Goal: Task Accomplishment & Management: Complete application form

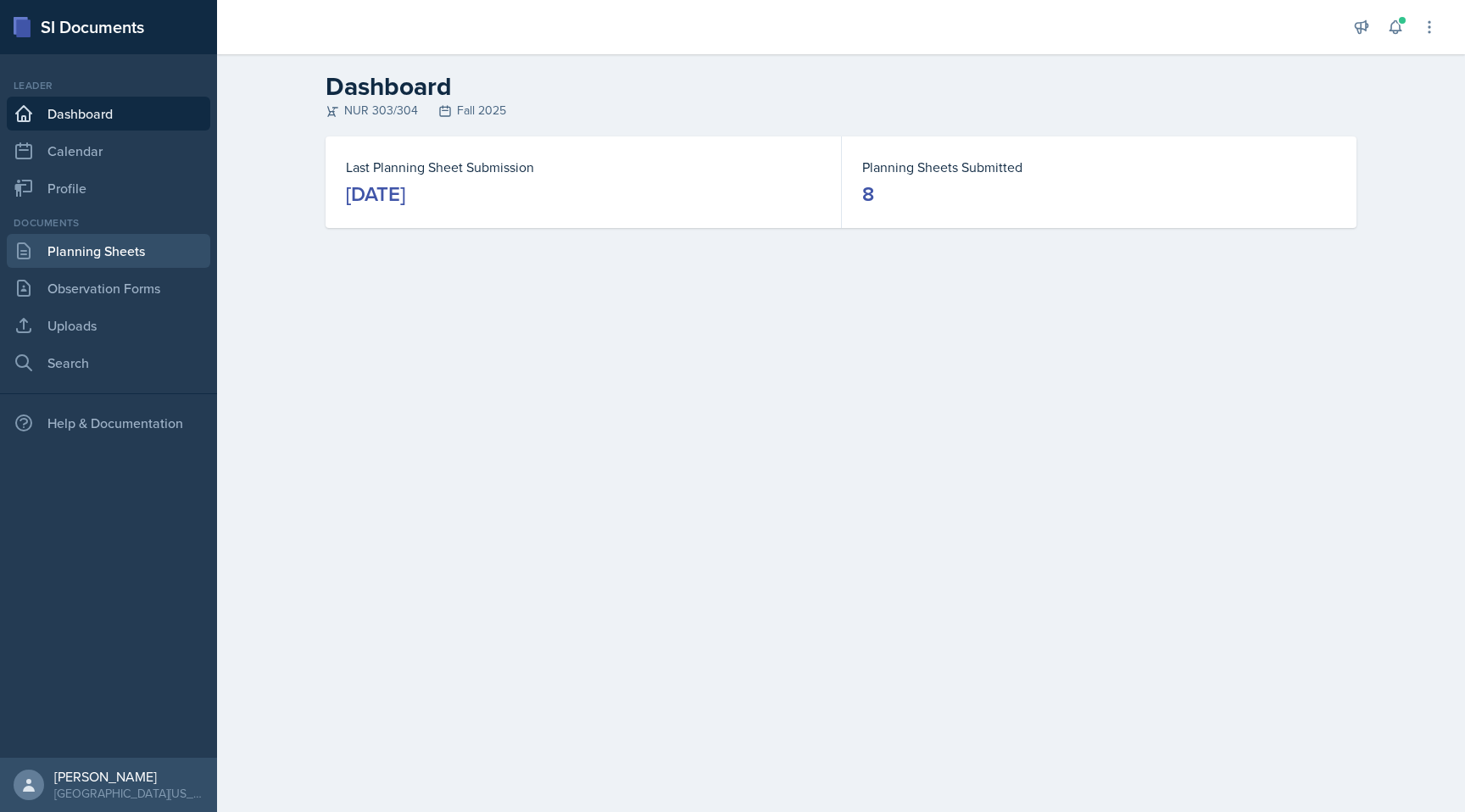
click at [63, 252] on link "Planning Sheets" at bounding box center [108, 251] width 203 height 34
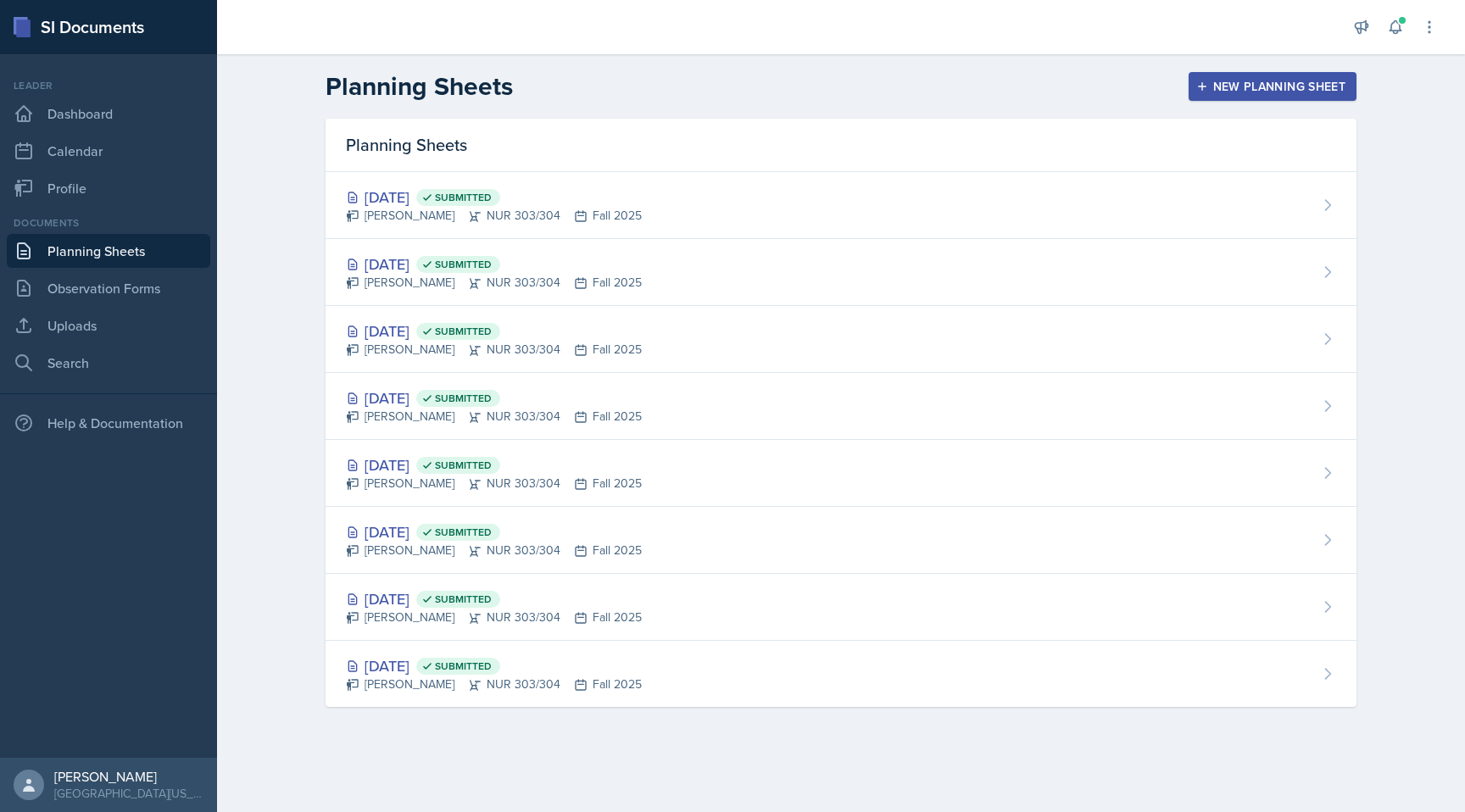
click at [1021, 81] on div "New Planning Sheet" at bounding box center [1272, 86] width 145 height 13
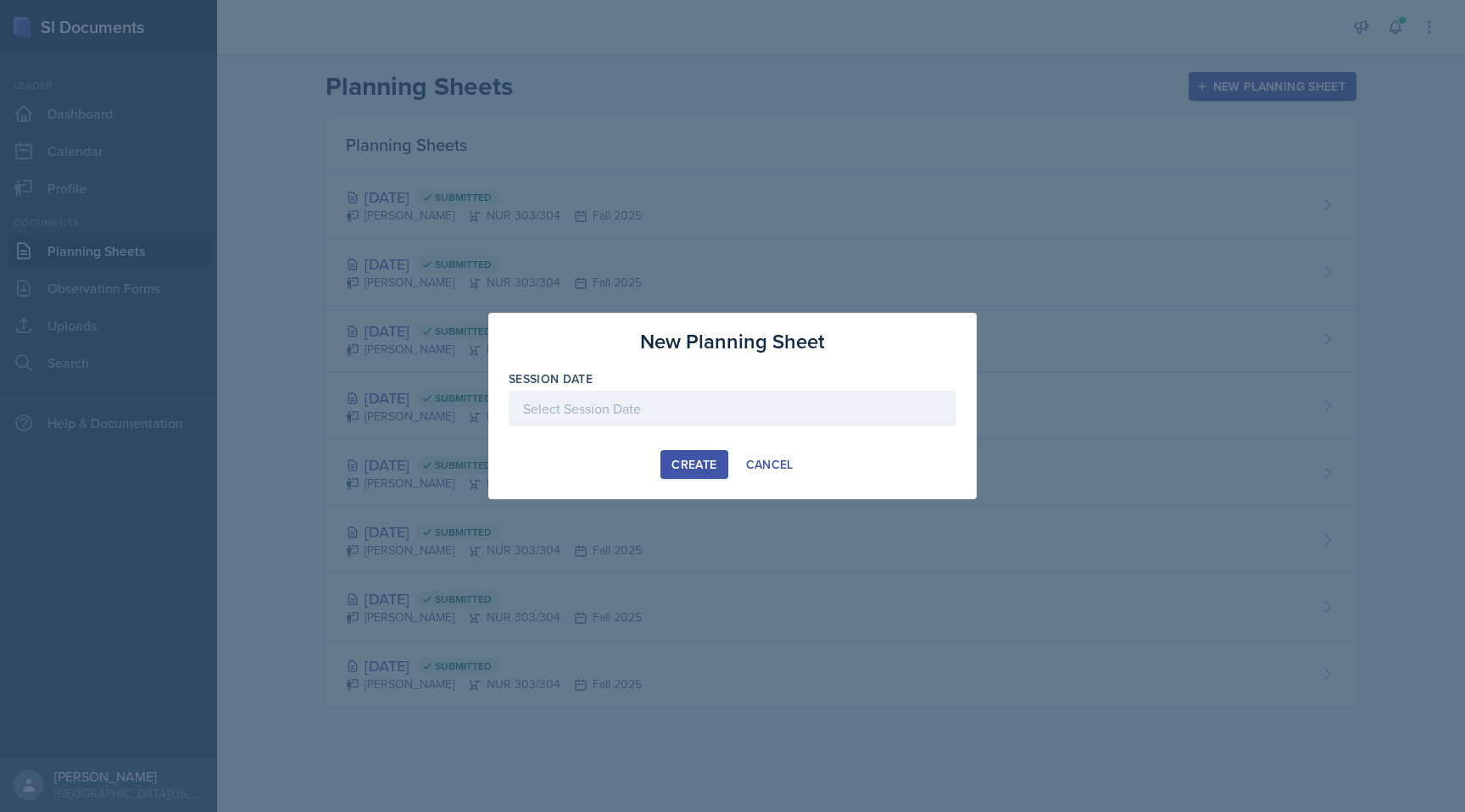
click at [714, 406] on div at bounding box center [732, 409] width 448 height 36
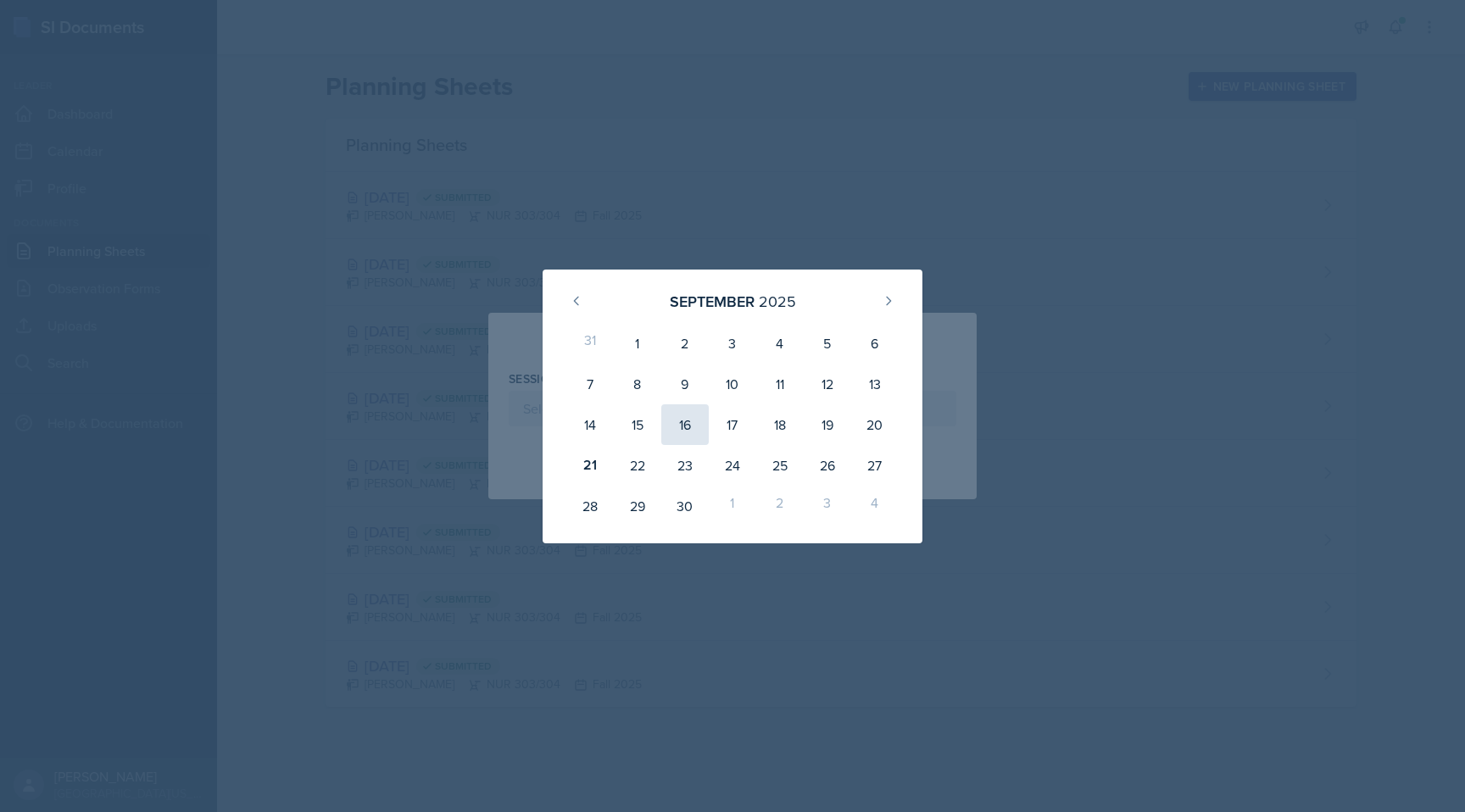
click at [692, 426] on div "16" at bounding box center [685, 424] width 47 height 41
type input "[DATE]"
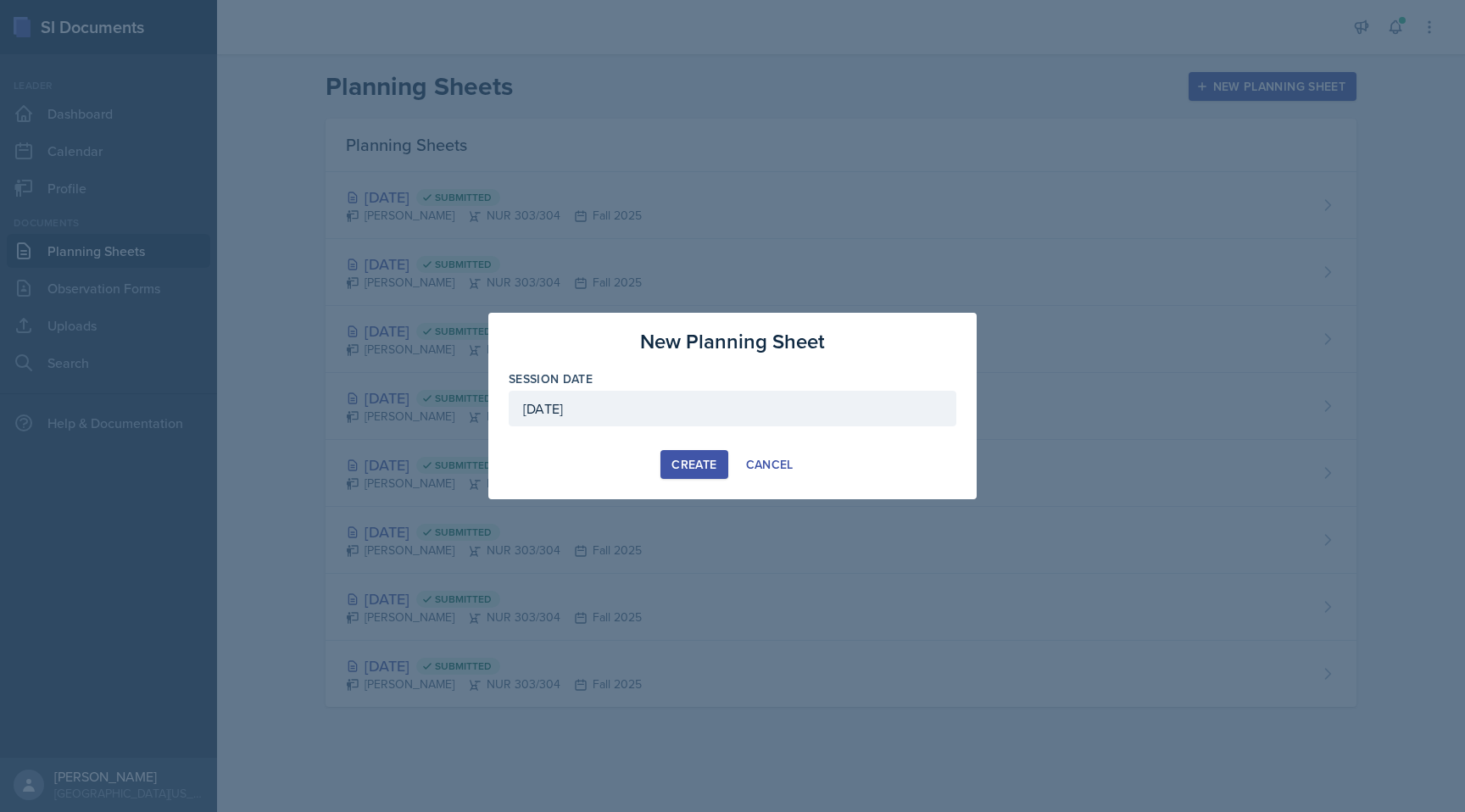
click at [698, 466] on div "Create" at bounding box center [694, 465] width 45 height 13
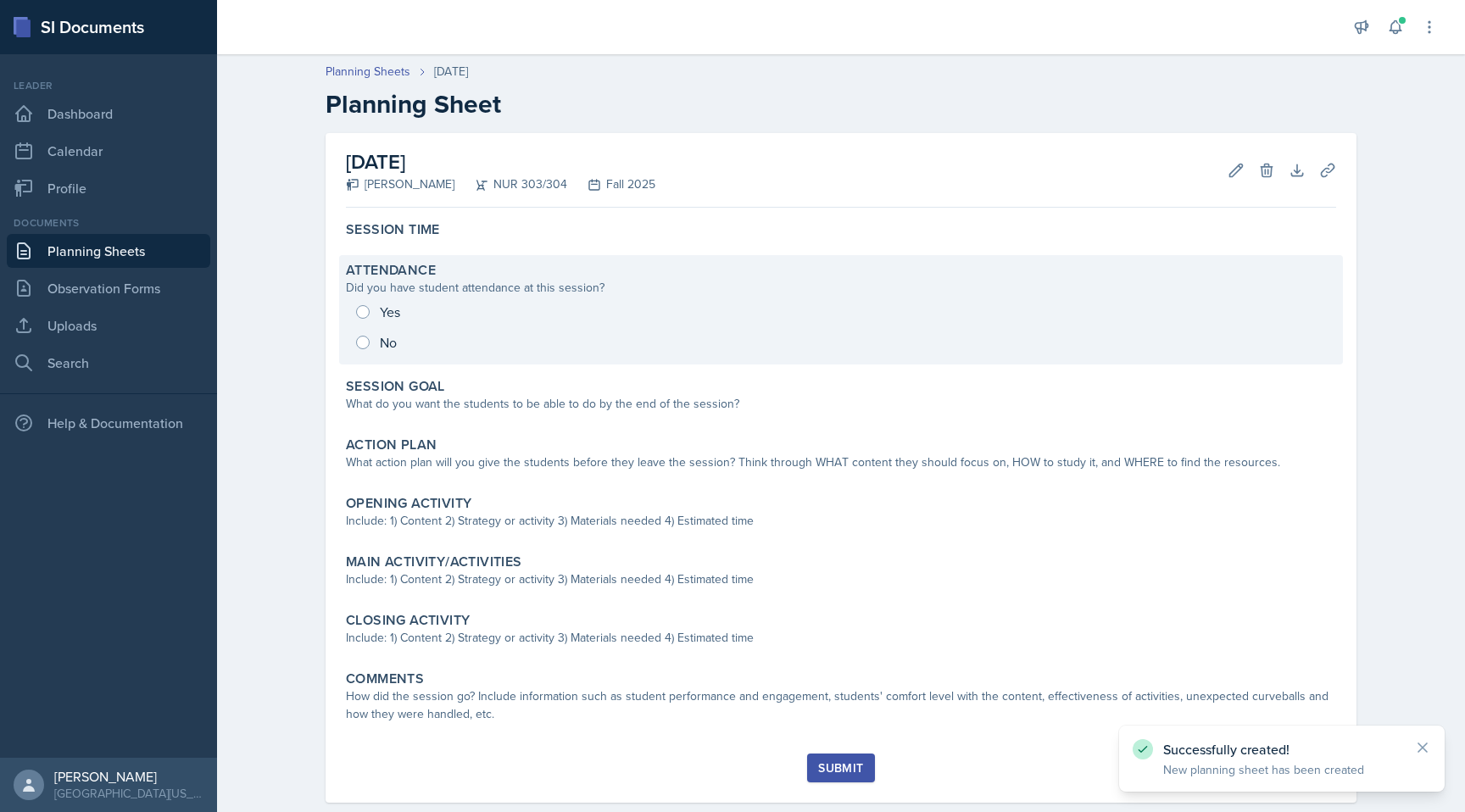
click at [434, 305] on div "Yes No" at bounding box center [841, 327] width 990 height 61
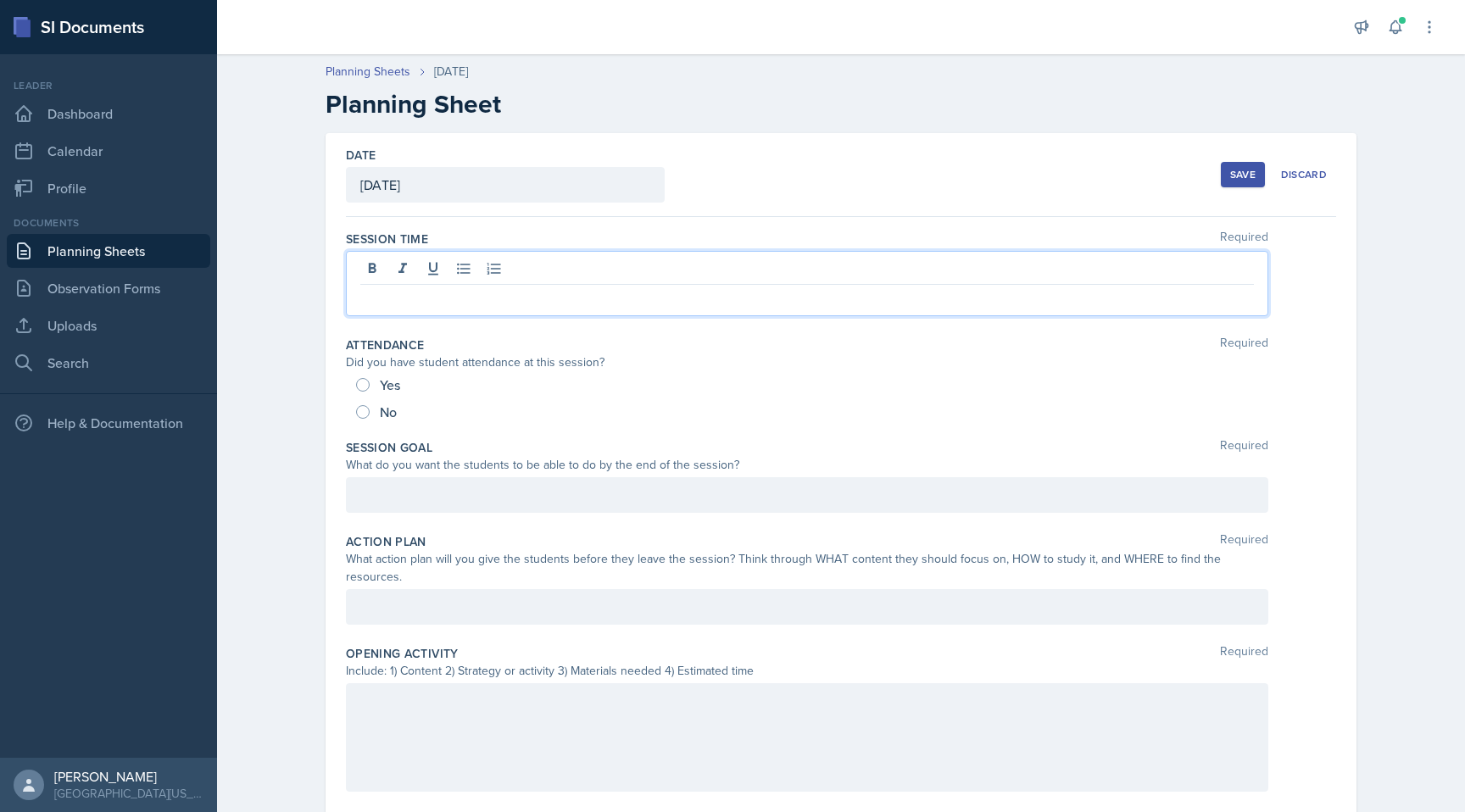
click at [442, 268] on div at bounding box center [807, 283] width 922 height 65
click at [364, 383] on input "Yes" at bounding box center [363, 384] width 13 height 13
radio input "true"
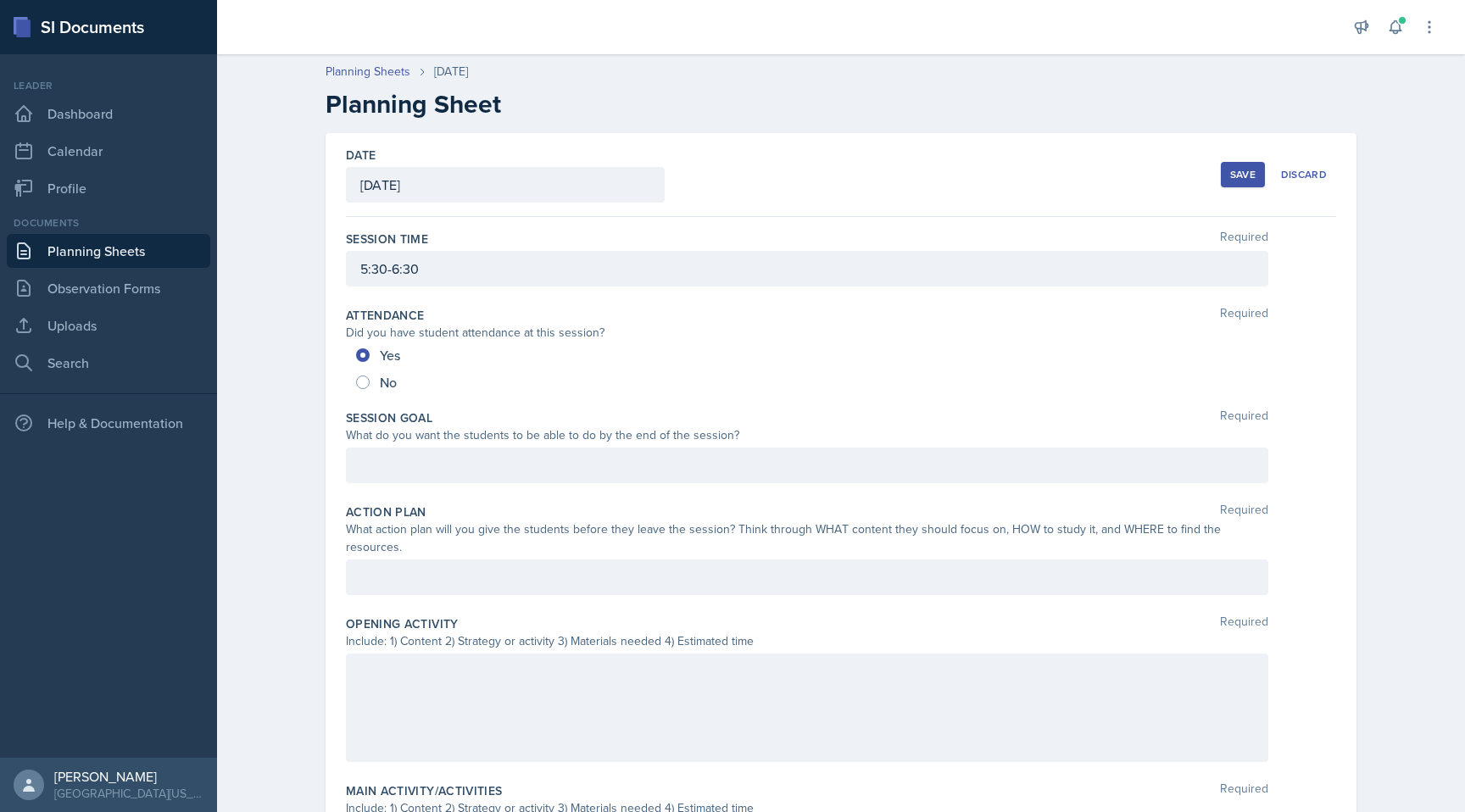
click at [434, 462] on div at bounding box center [807, 465] width 922 height 36
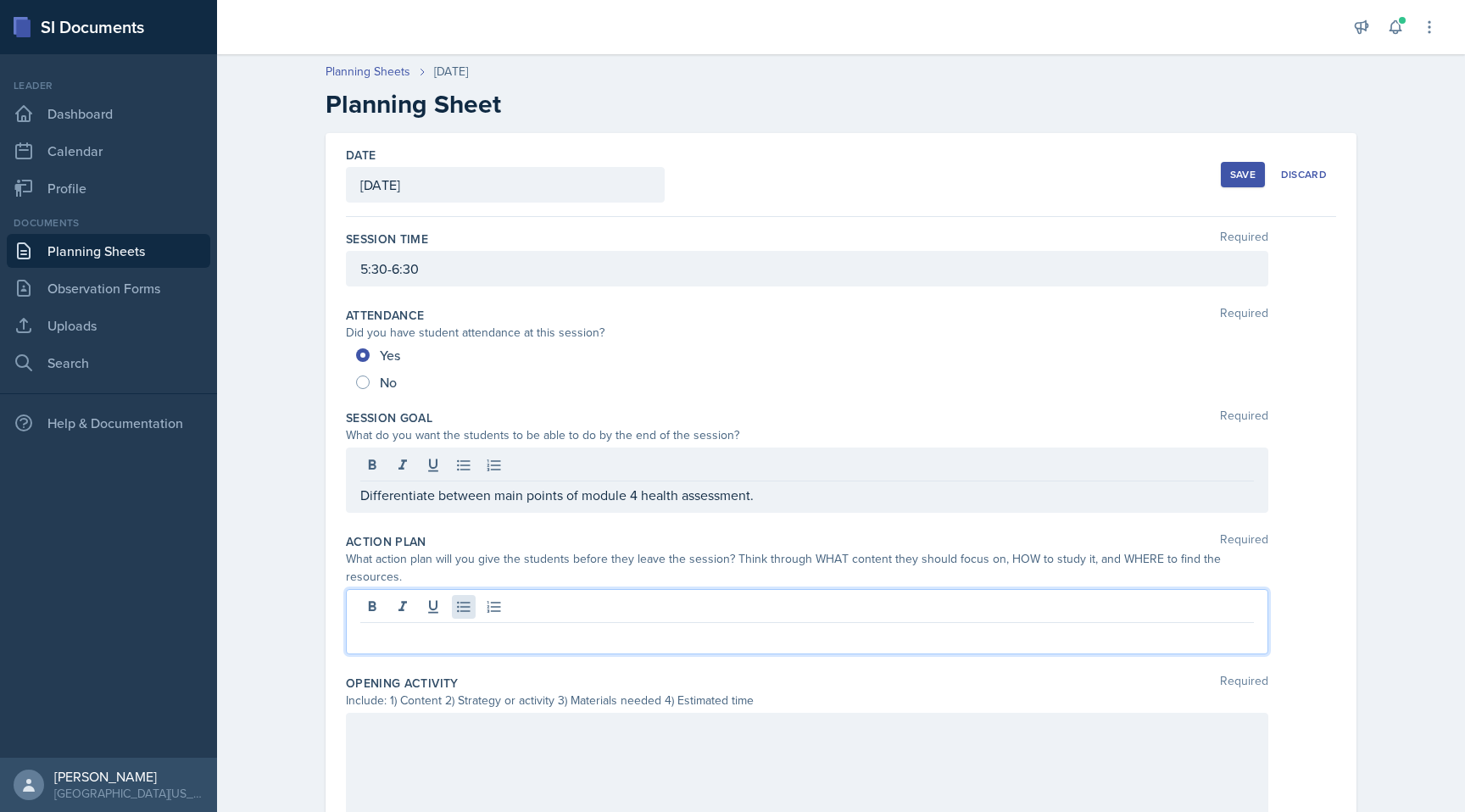
click at [467, 591] on div at bounding box center [807, 621] width 922 height 65
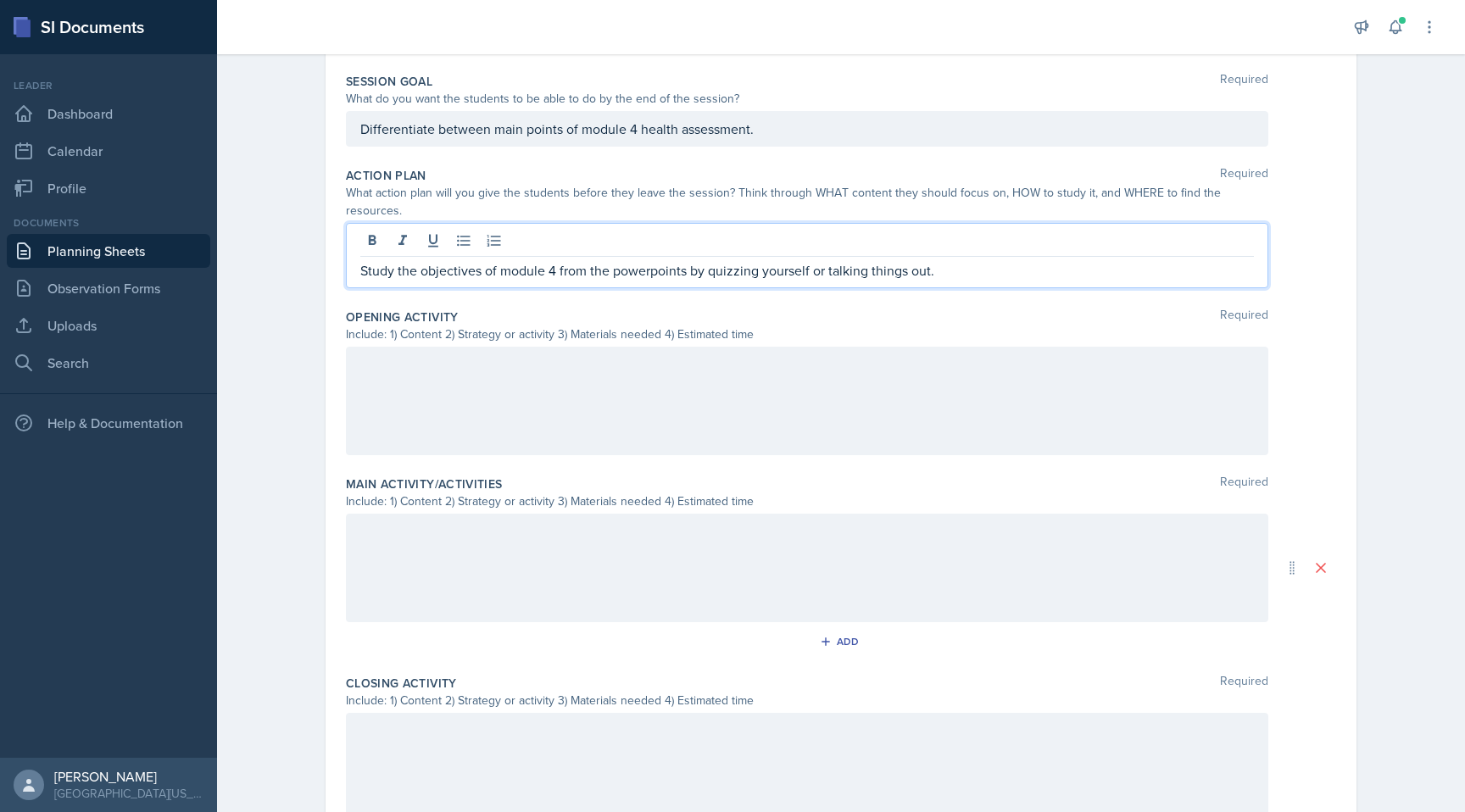
scroll to position [508, 0]
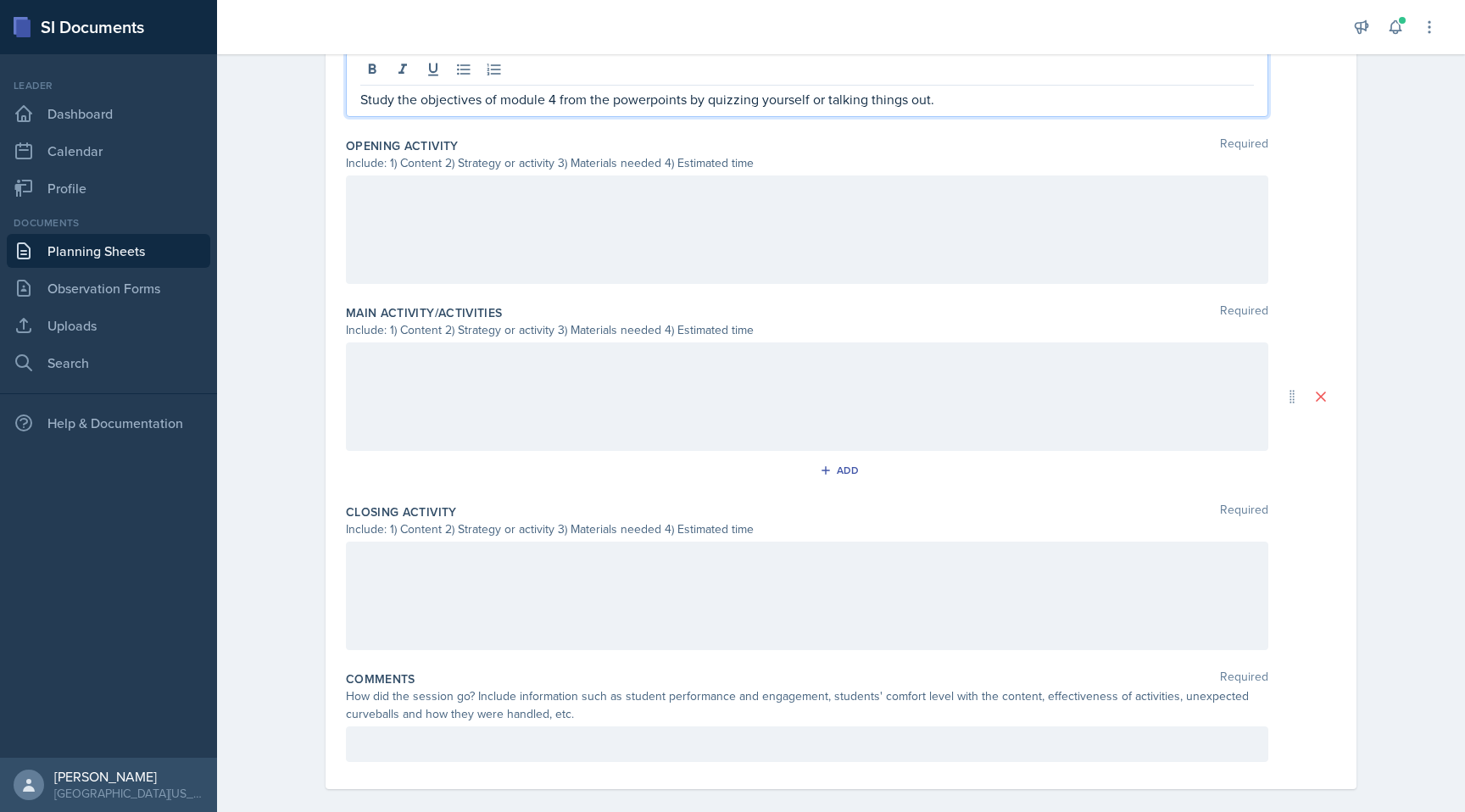
click at [494, 204] on div at bounding box center [807, 229] width 922 height 109
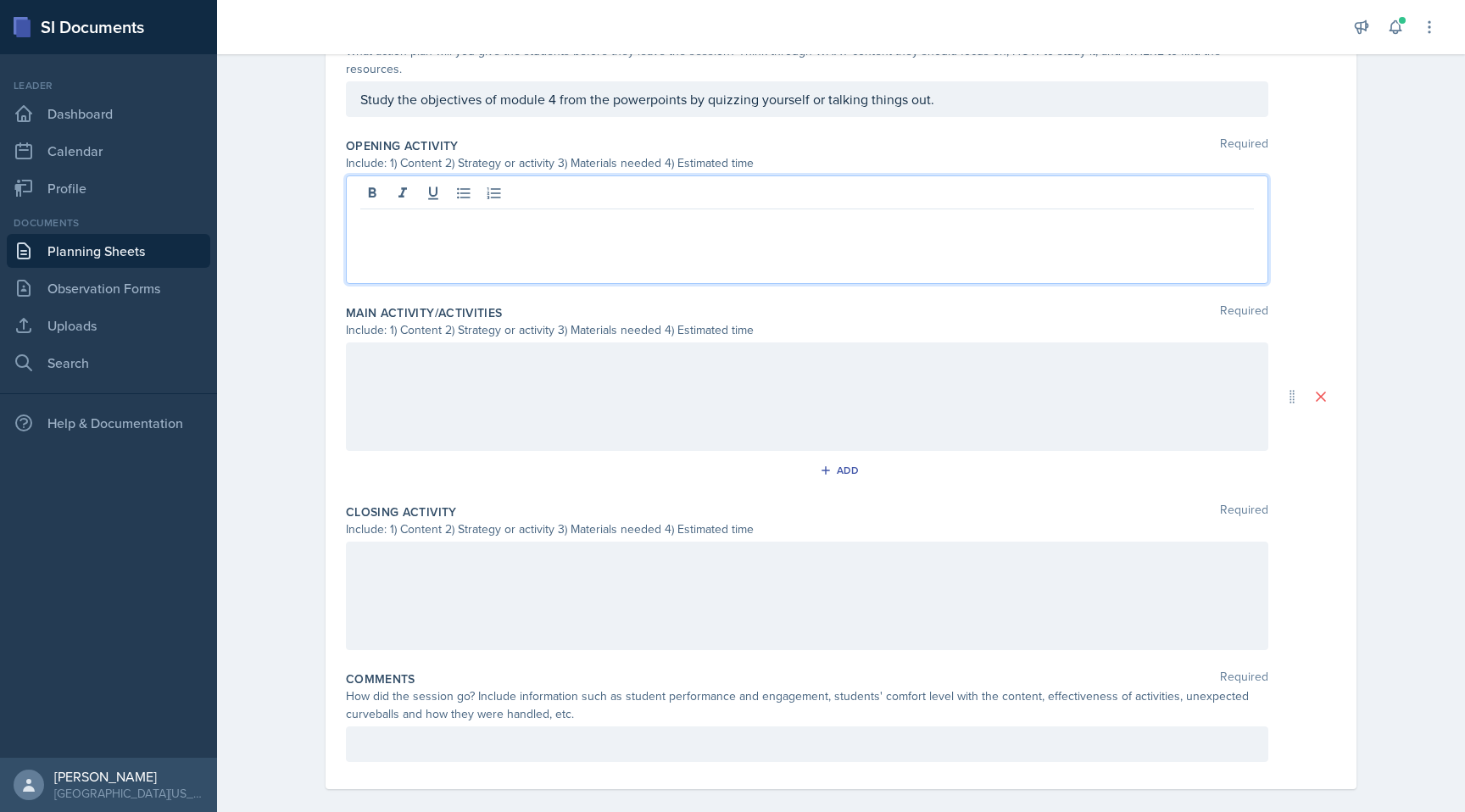
click at [393, 343] on div at bounding box center [807, 397] width 922 height 109
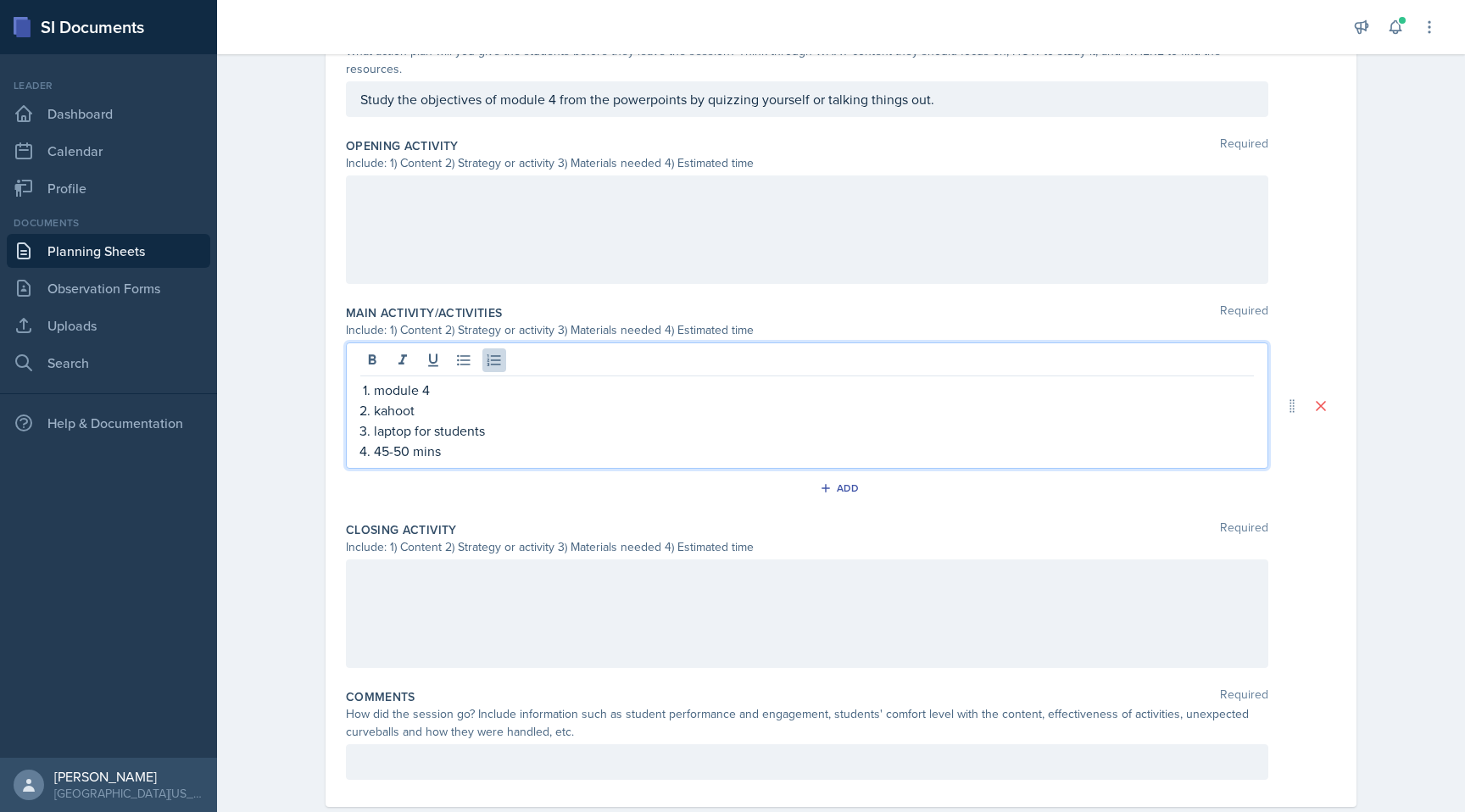
click at [440, 219] on div at bounding box center [807, 229] width 922 height 109
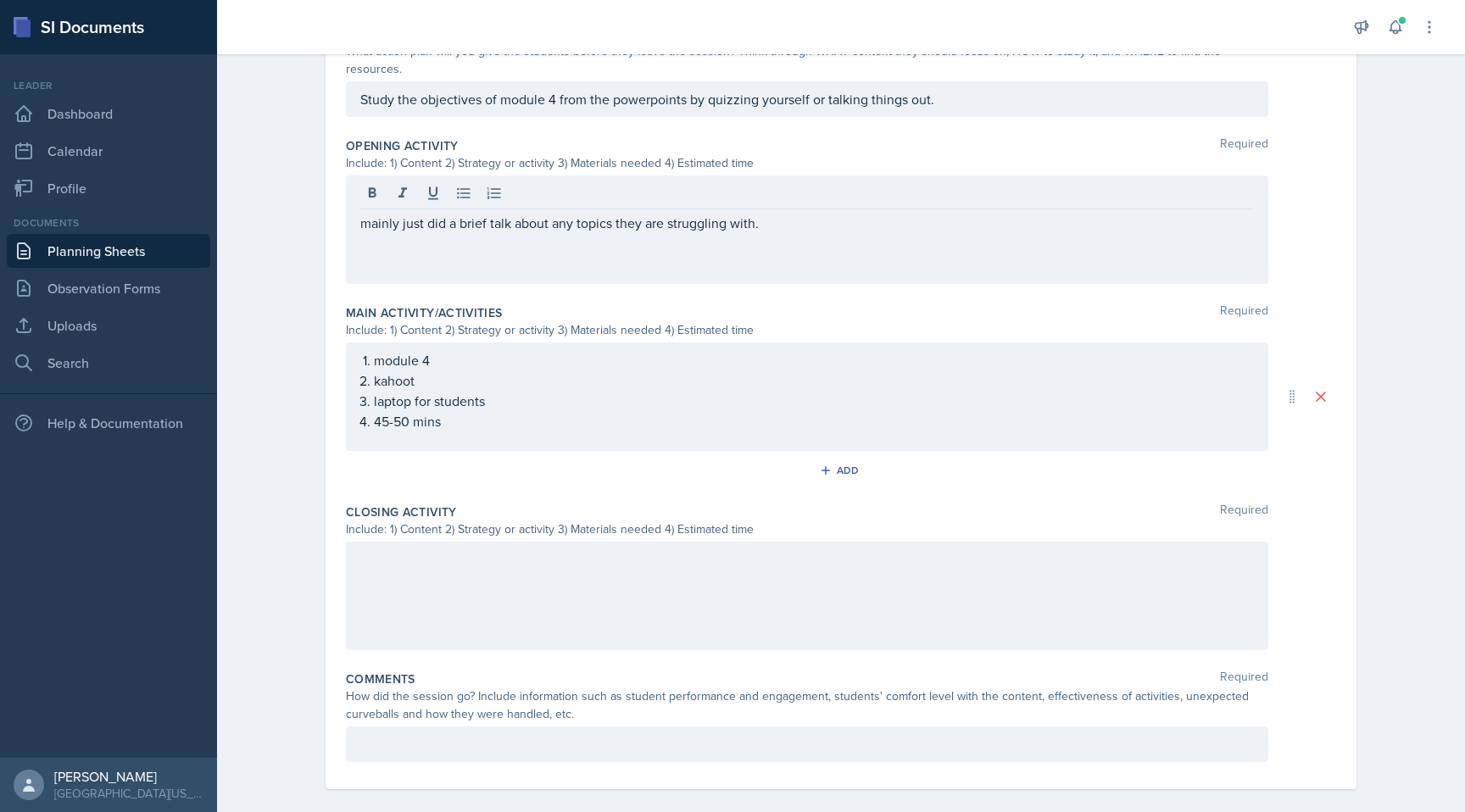
click at [473, 585] on div at bounding box center [807, 595] width 922 height 109
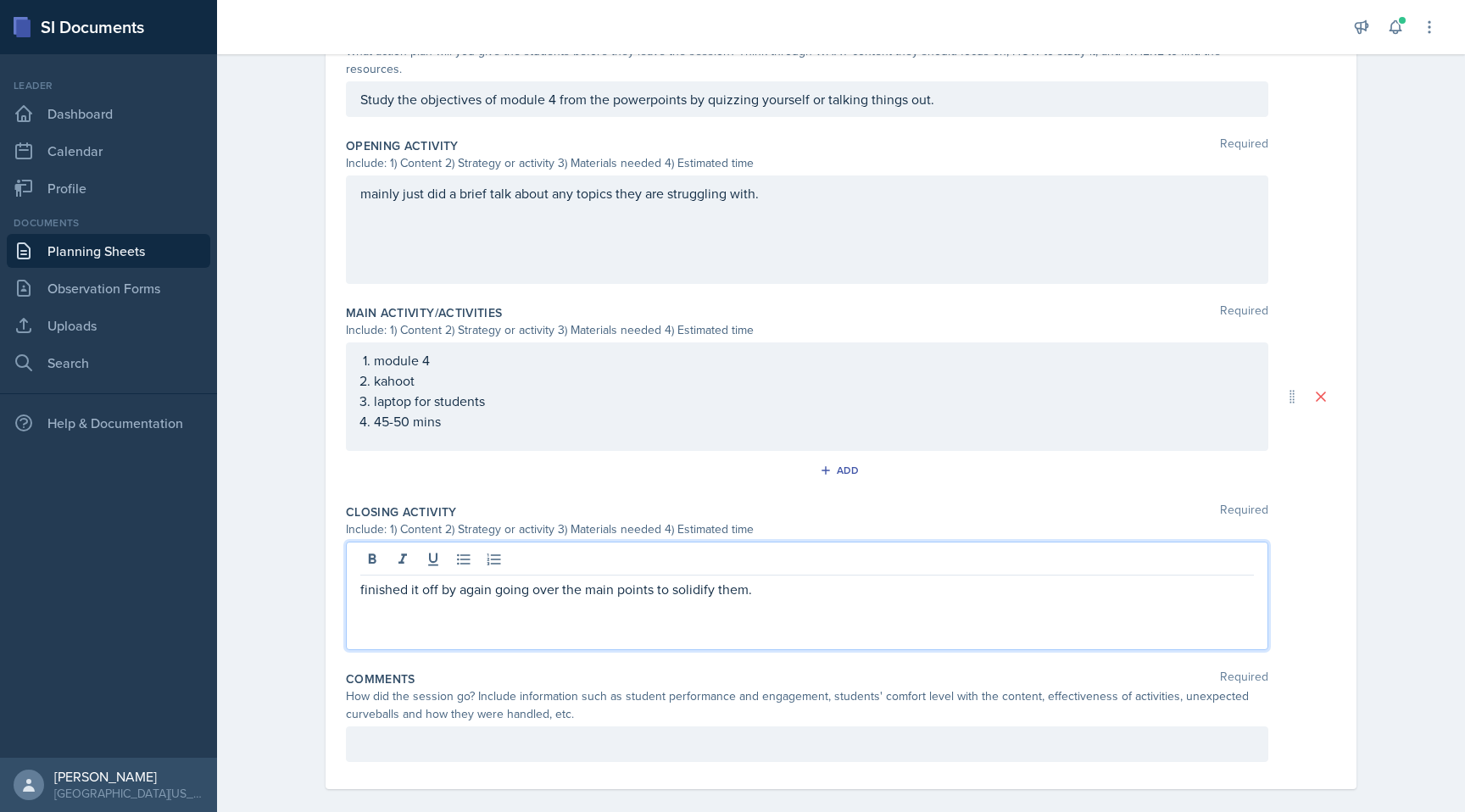
scroll to position [508, 0]
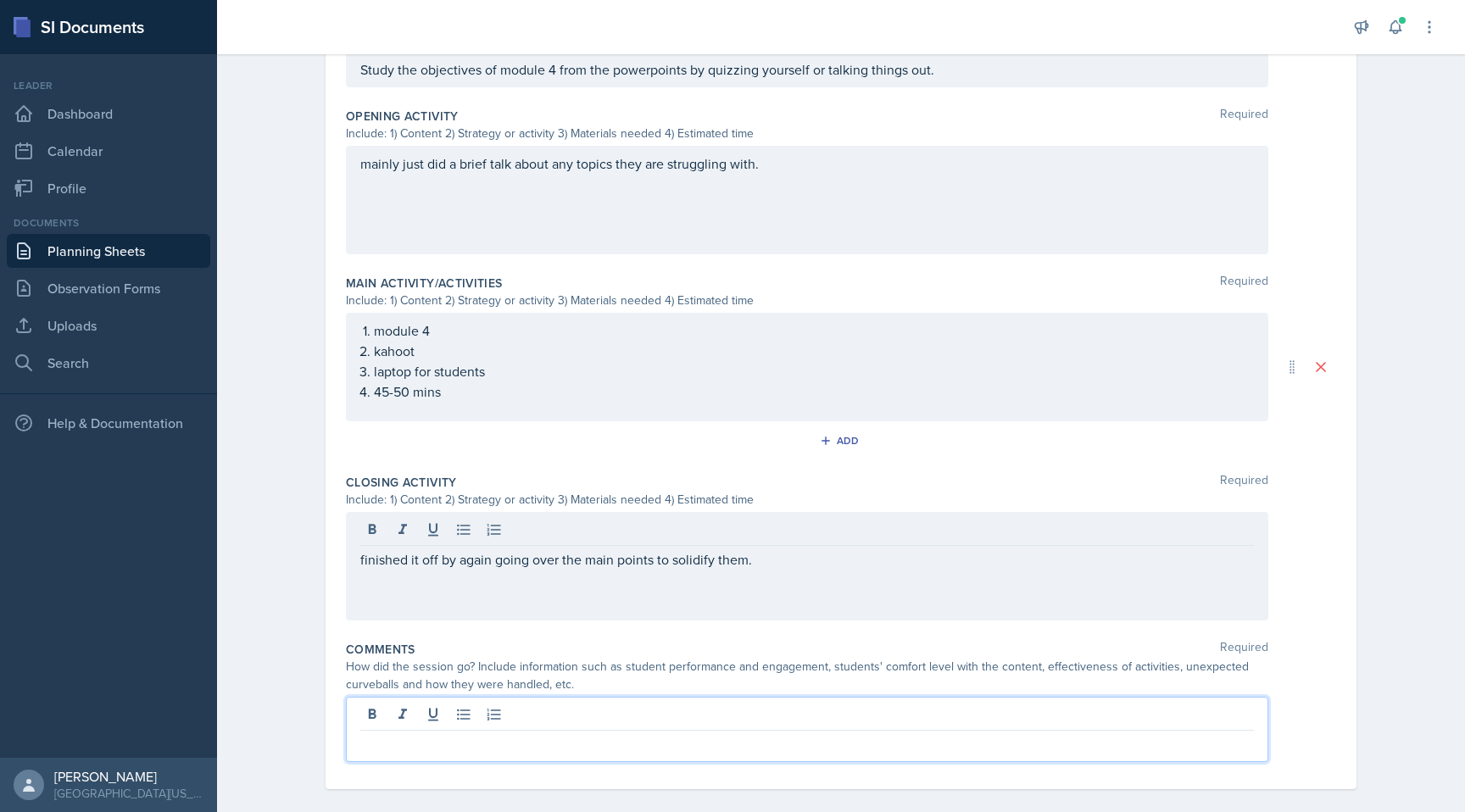
click at [524, 731] on p at bounding box center [807, 744] width 894 height 21
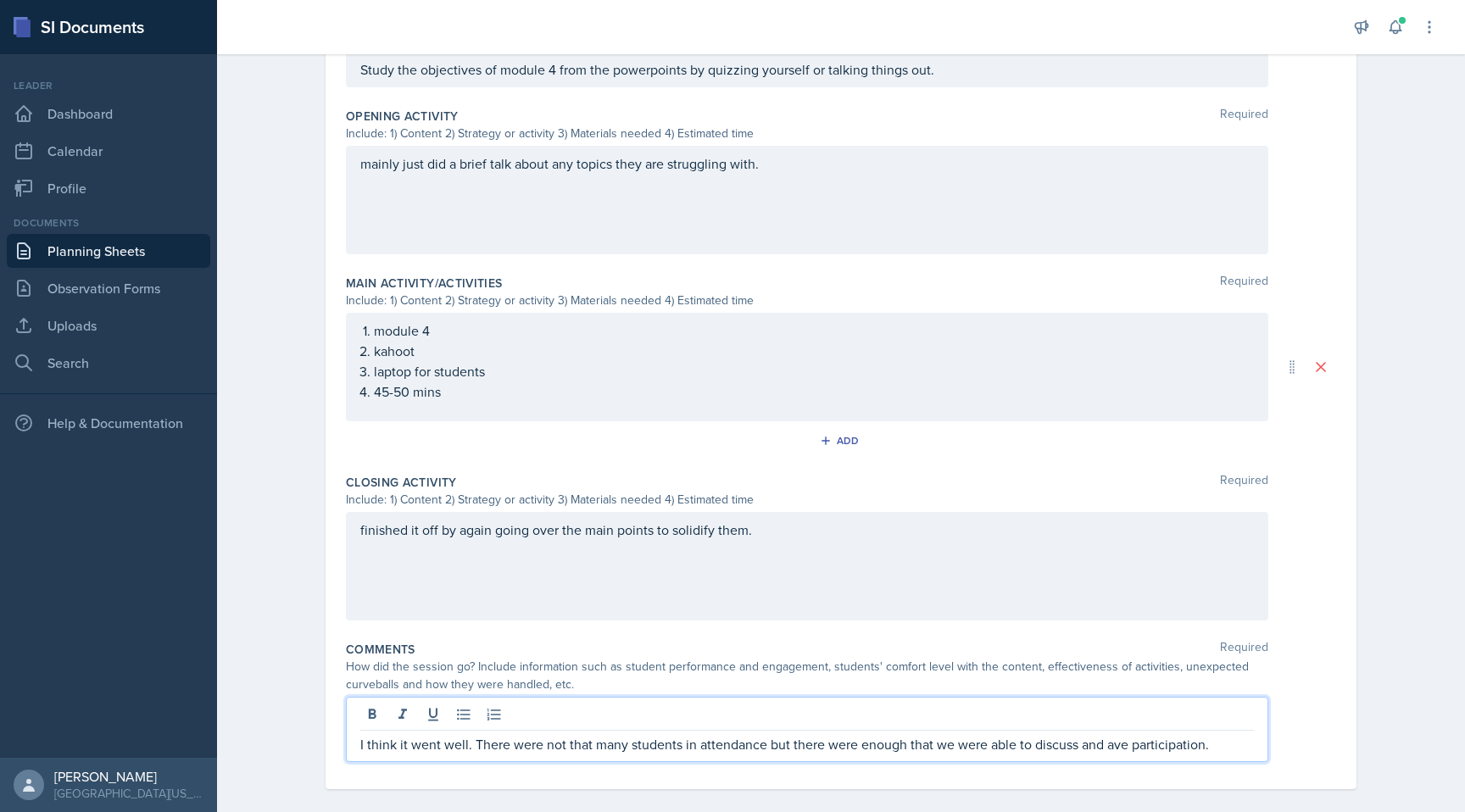
click at [1021, 731] on p "I think it went well. There were not that many students in attendance but there…" at bounding box center [807, 744] width 894 height 21
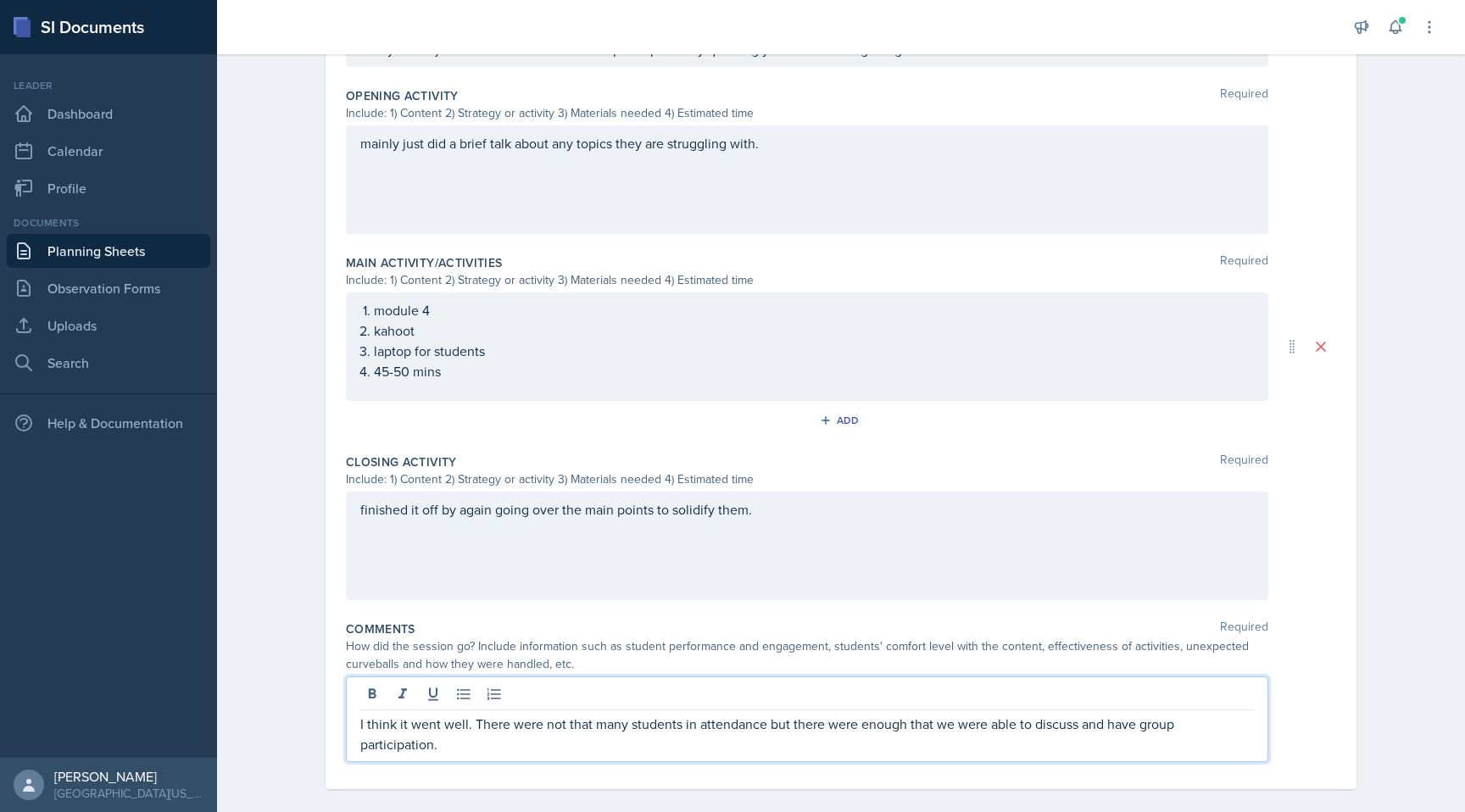
scroll to position [0, 0]
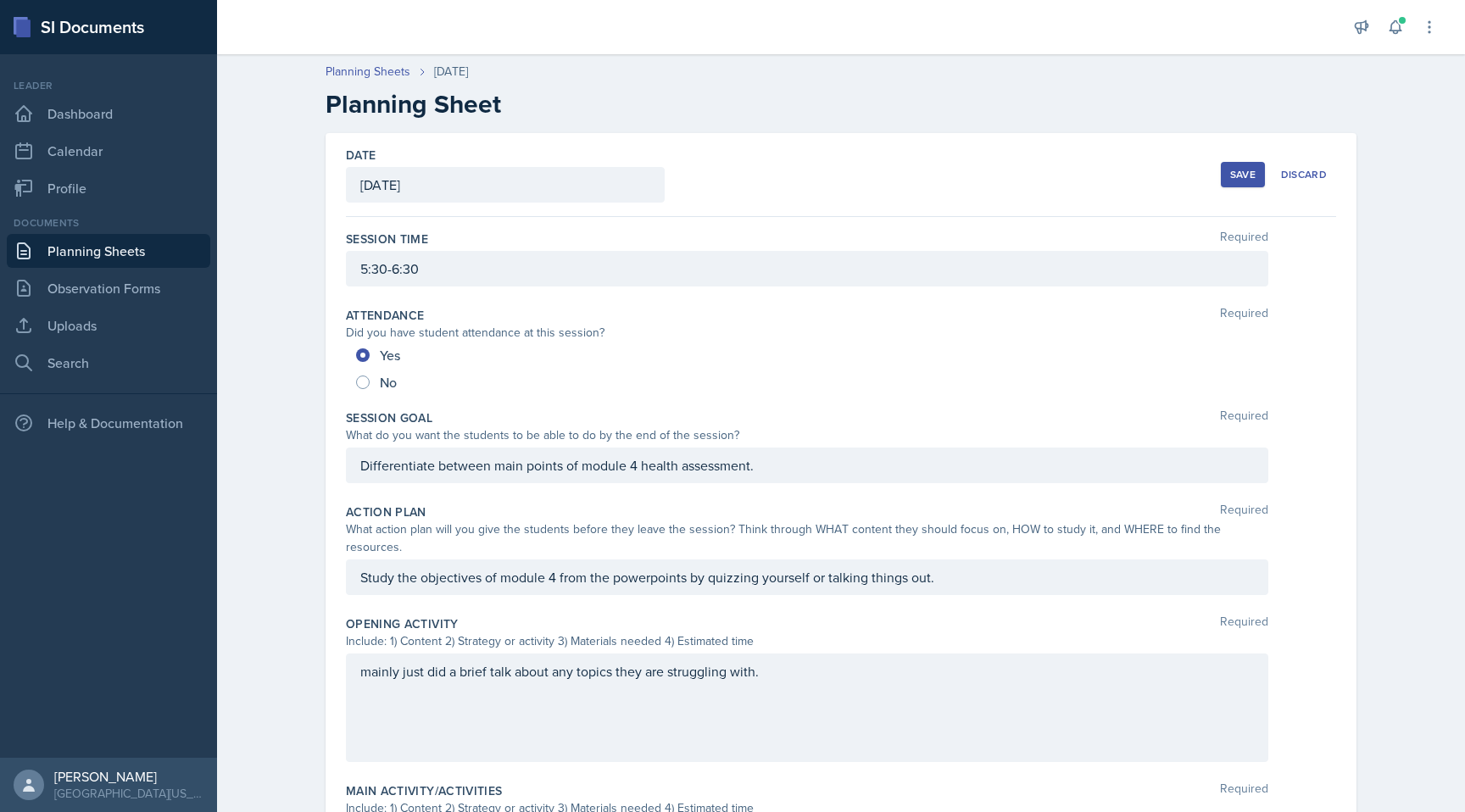
click at [1021, 173] on div "Save" at bounding box center [1242, 175] width 26 height 13
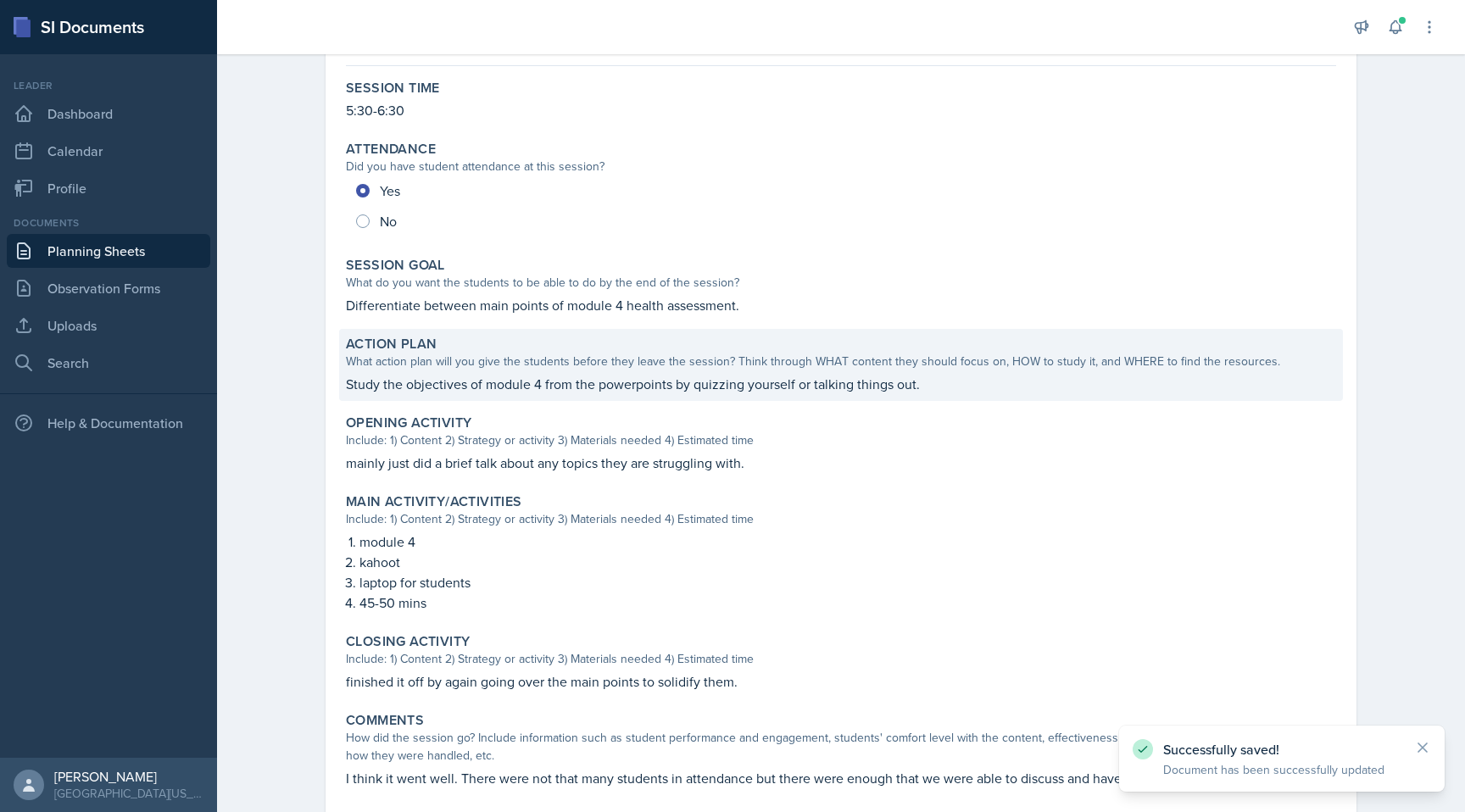
scroll to position [235, 0]
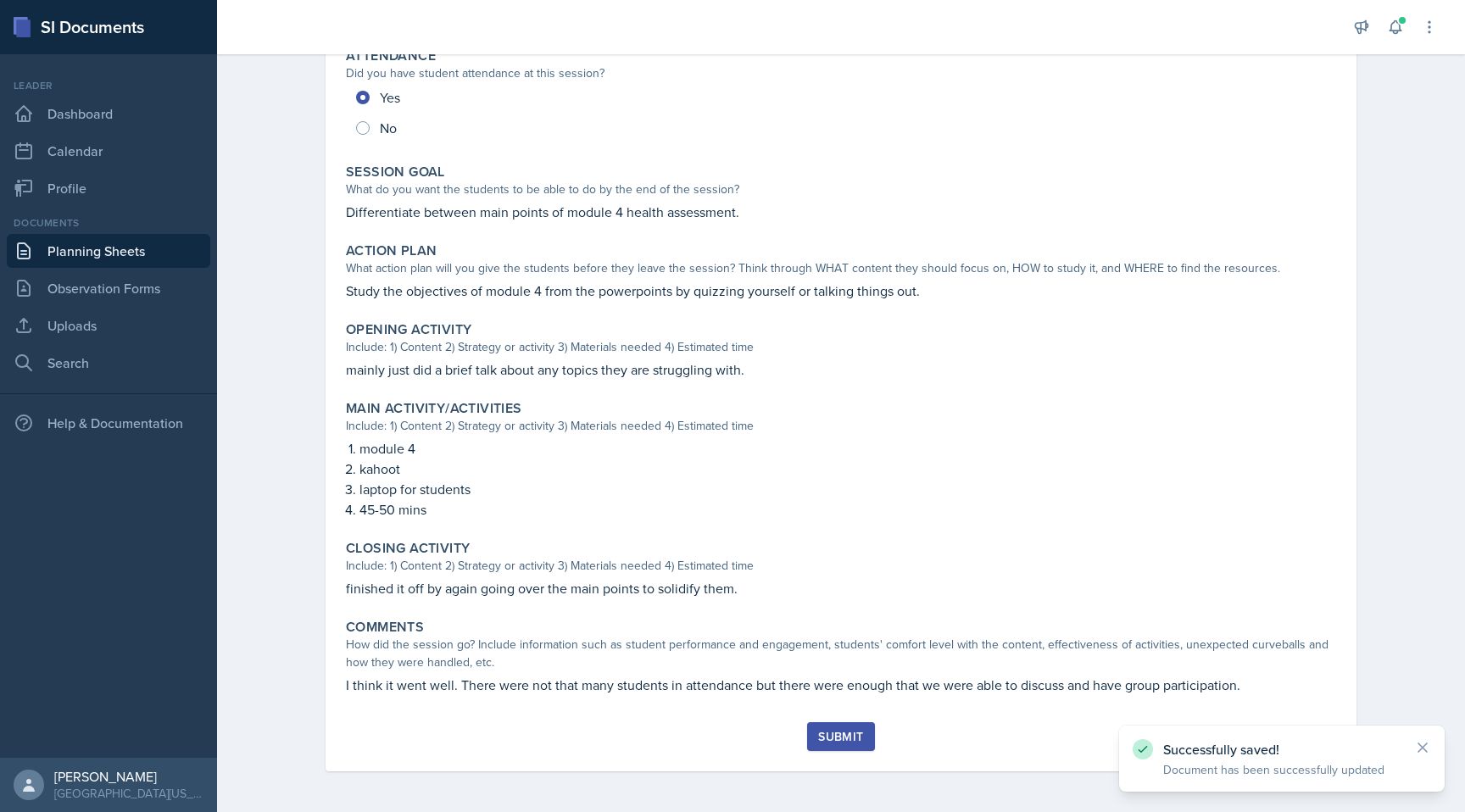
click at [855, 731] on div "Submit" at bounding box center [841, 736] width 45 height 13
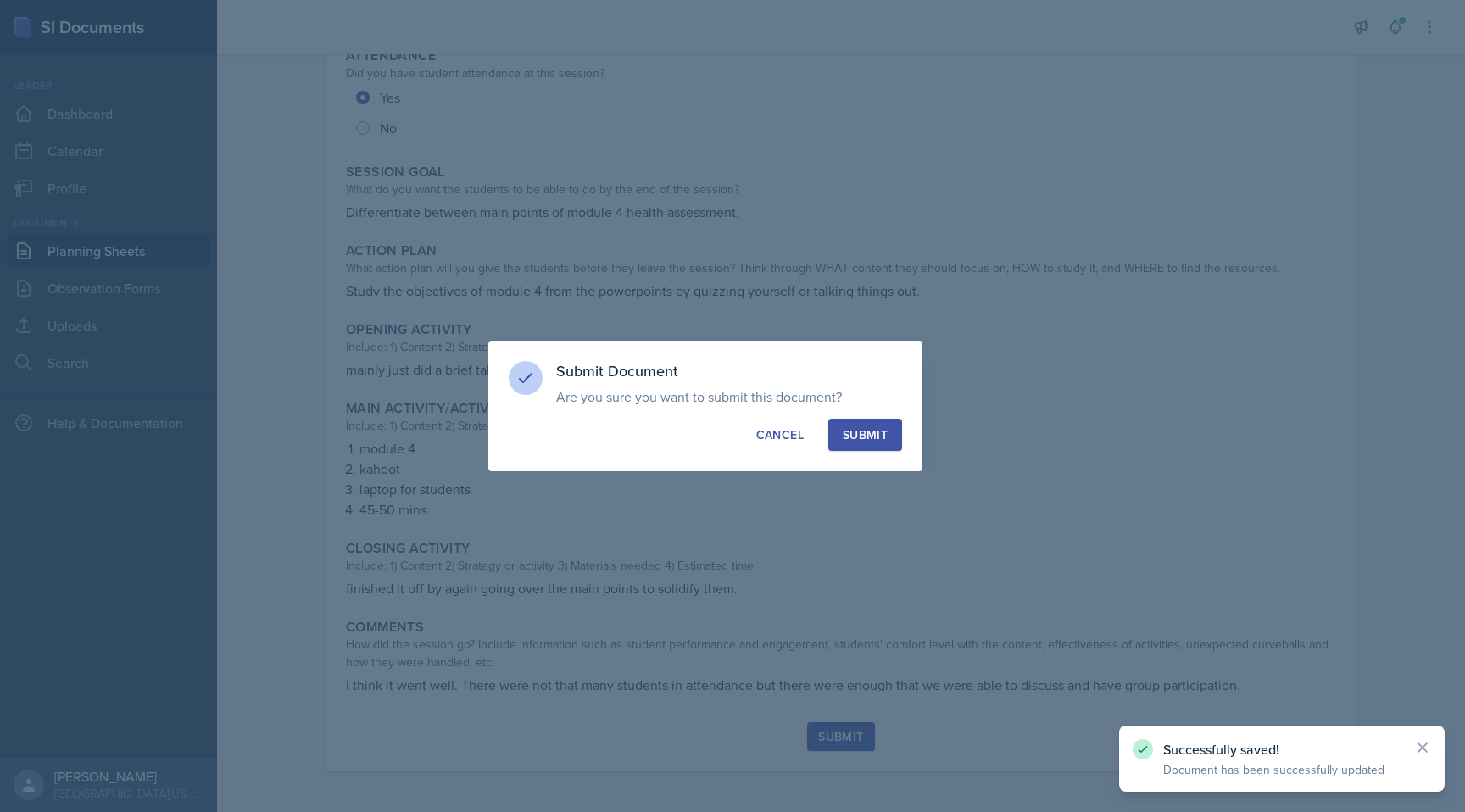
click at [868, 430] on div "Submit" at bounding box center [865, 434] width 45 height 17
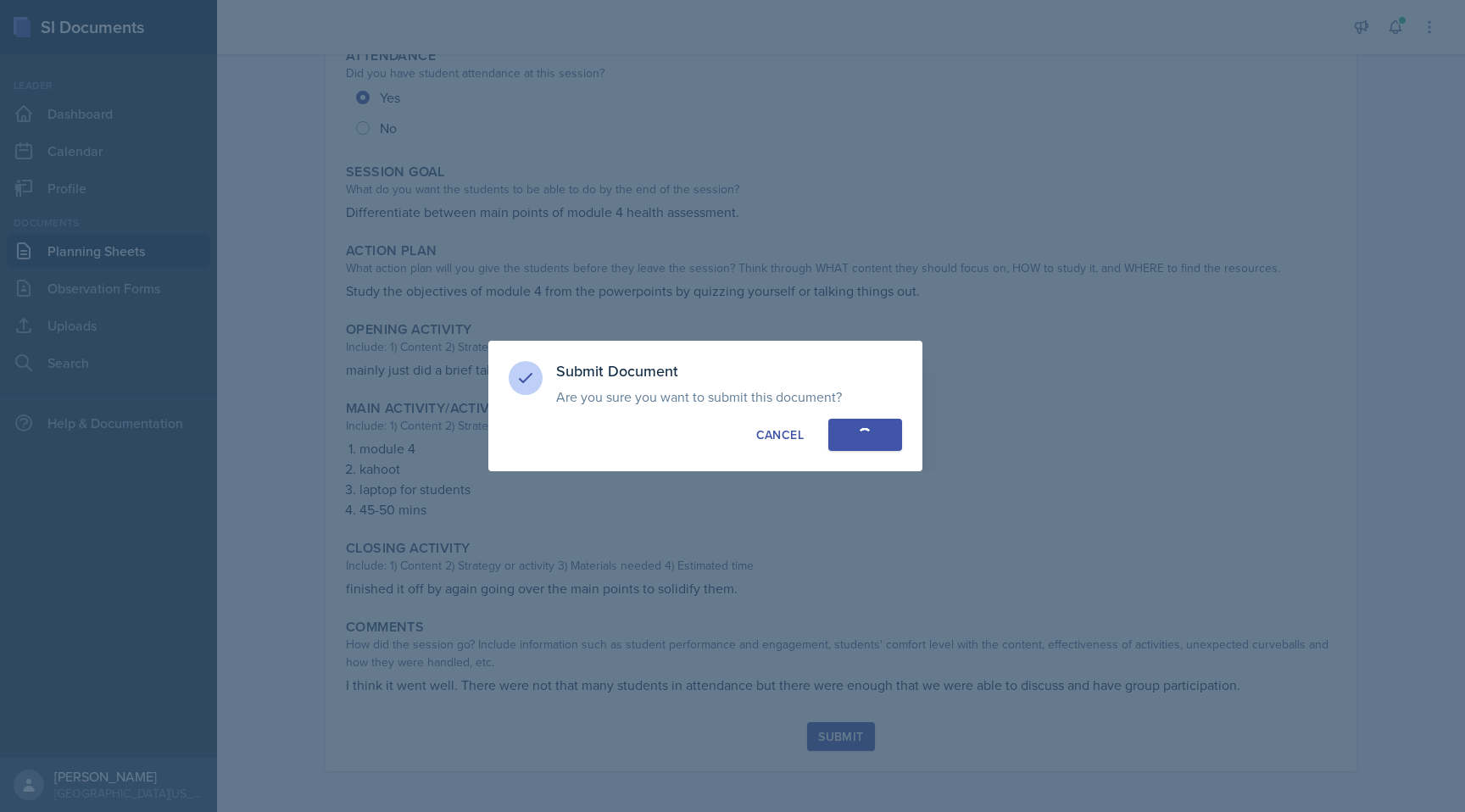
radio input "true"
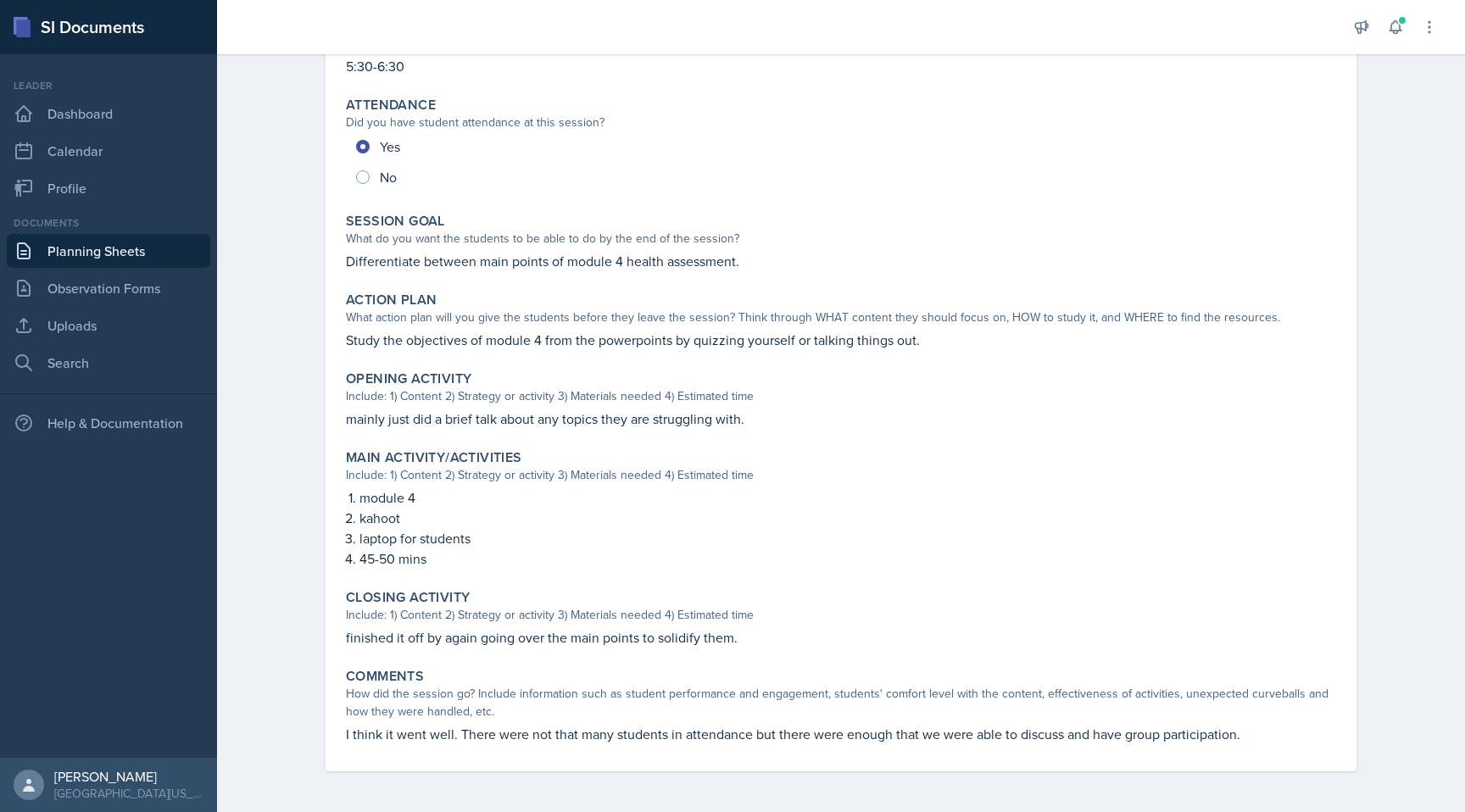
scroll to position [0, 0]
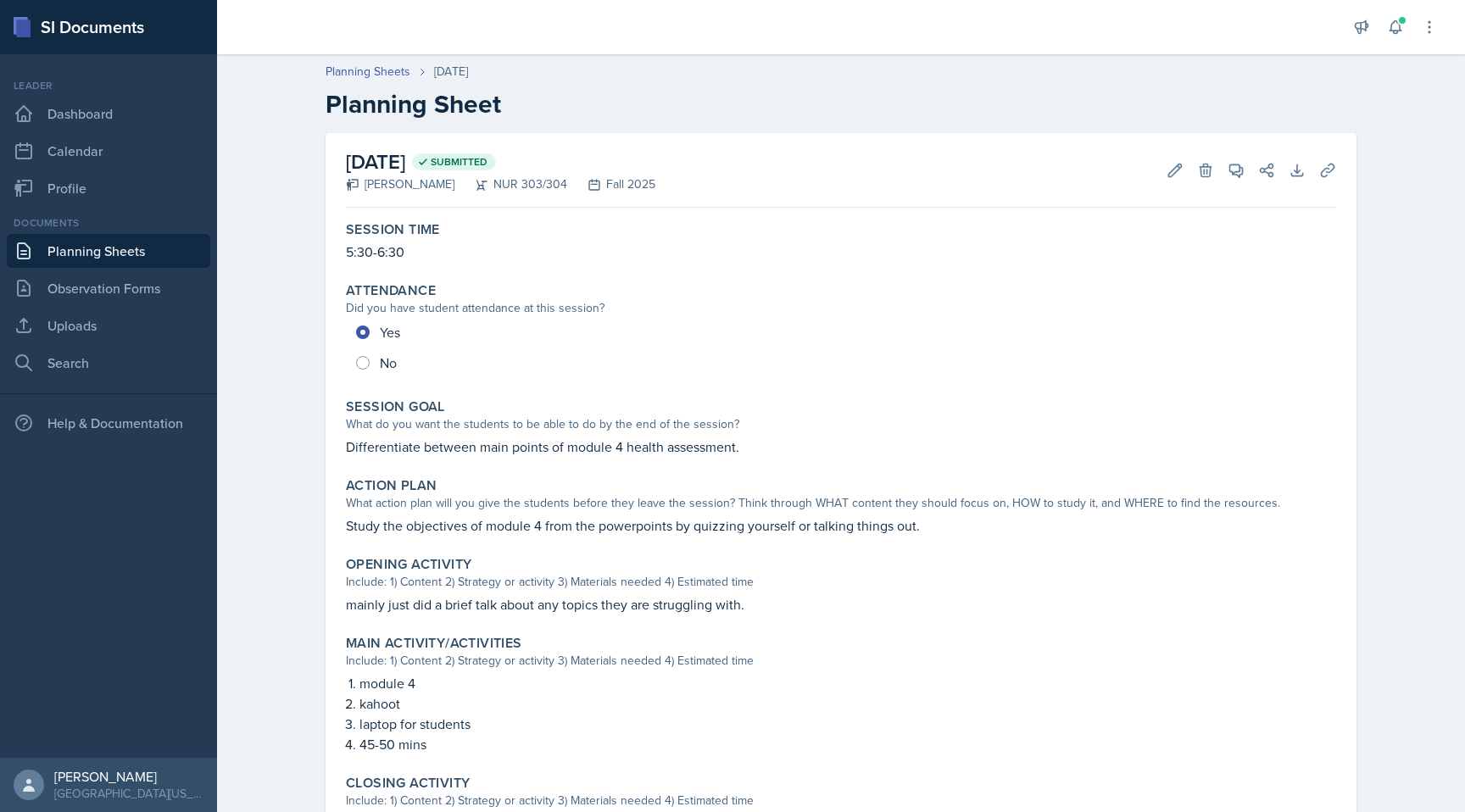
click at [67, 254] on link "Planning Sheets" at bounding box center [108, 251] width 203 height 34
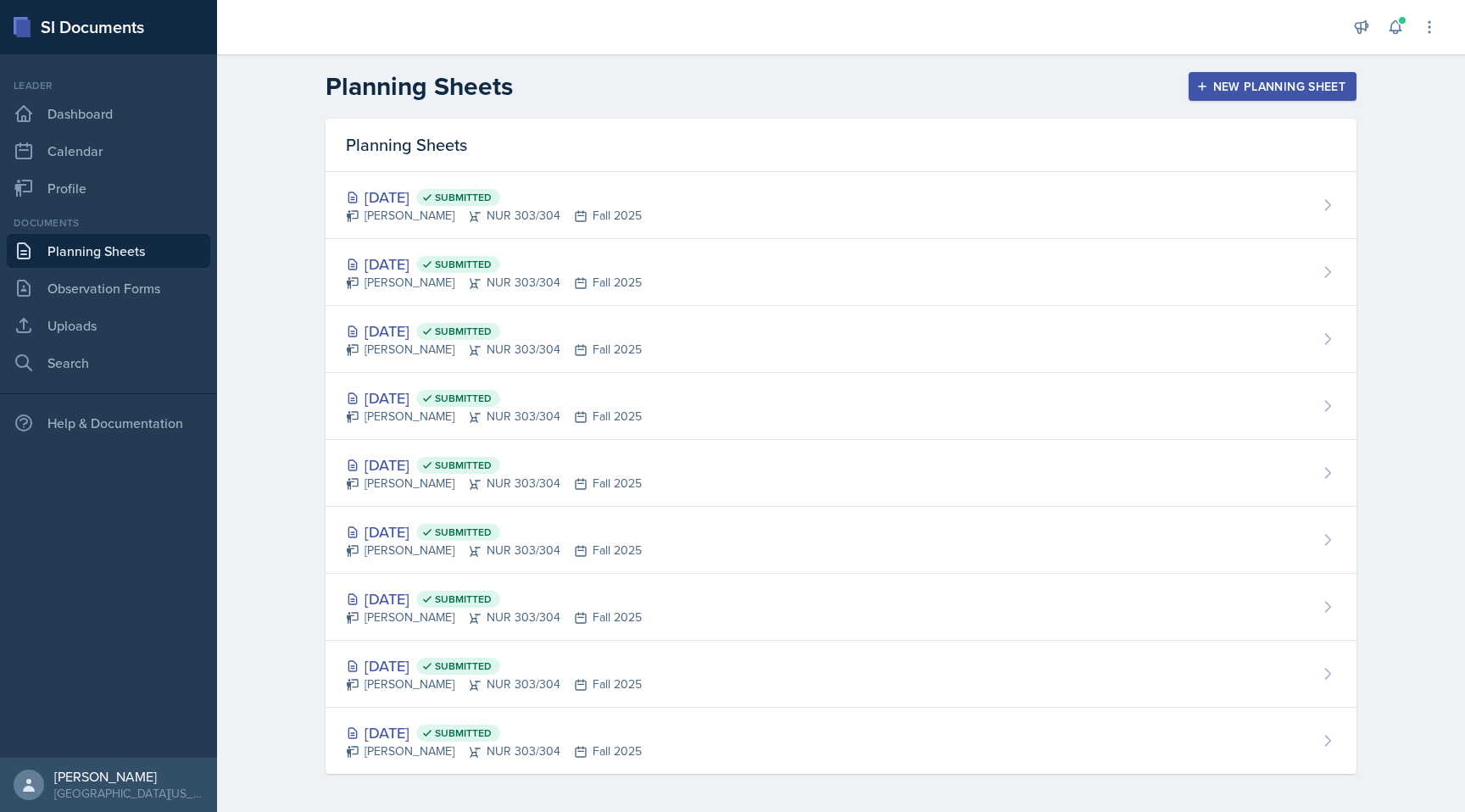
click at [1021, 84] on div "New Planning Sheet" at bounding box center [1272, 86] width 145 height 13
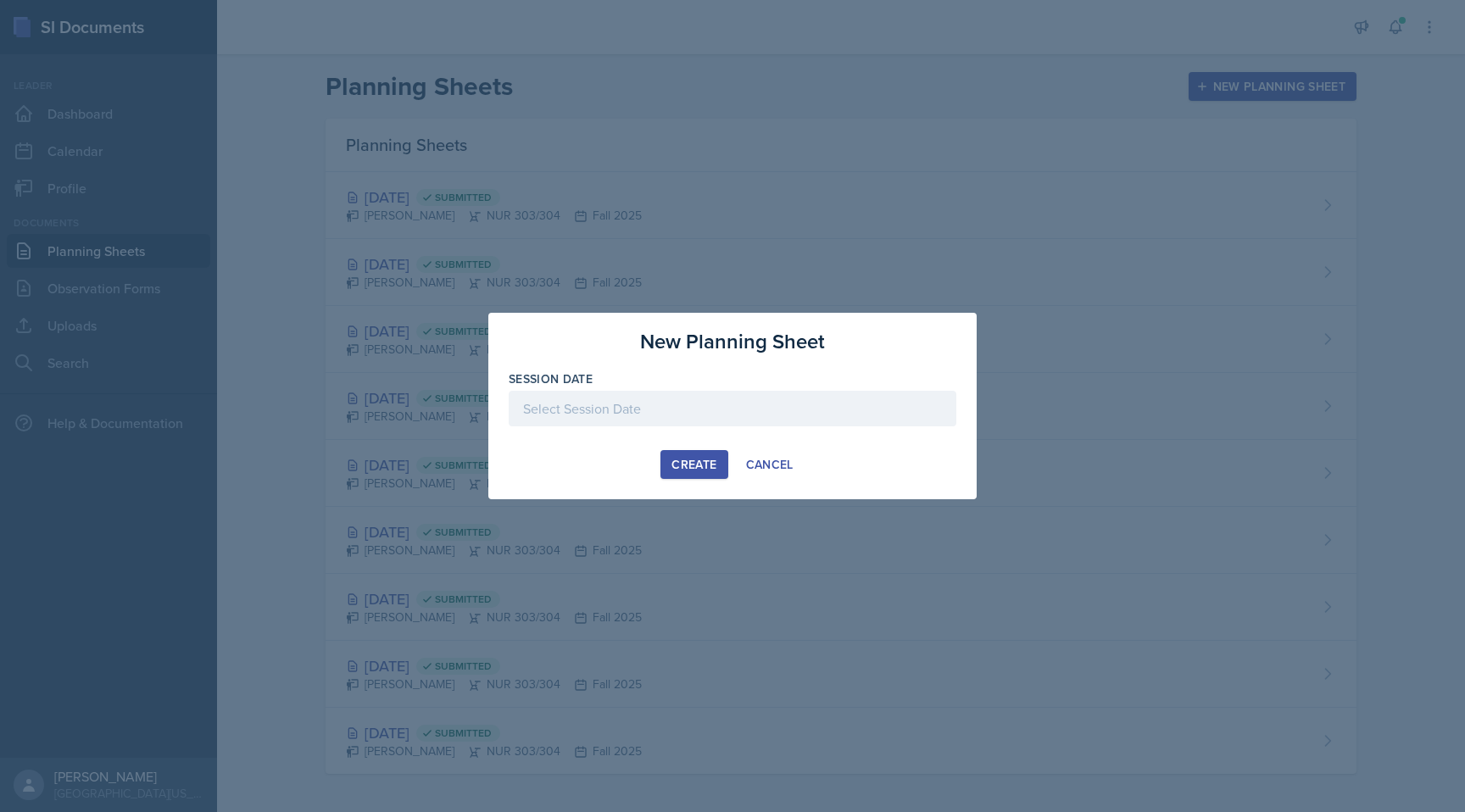
click at [664, 409] on div at bounding box center [732, 409] width 448 height 36
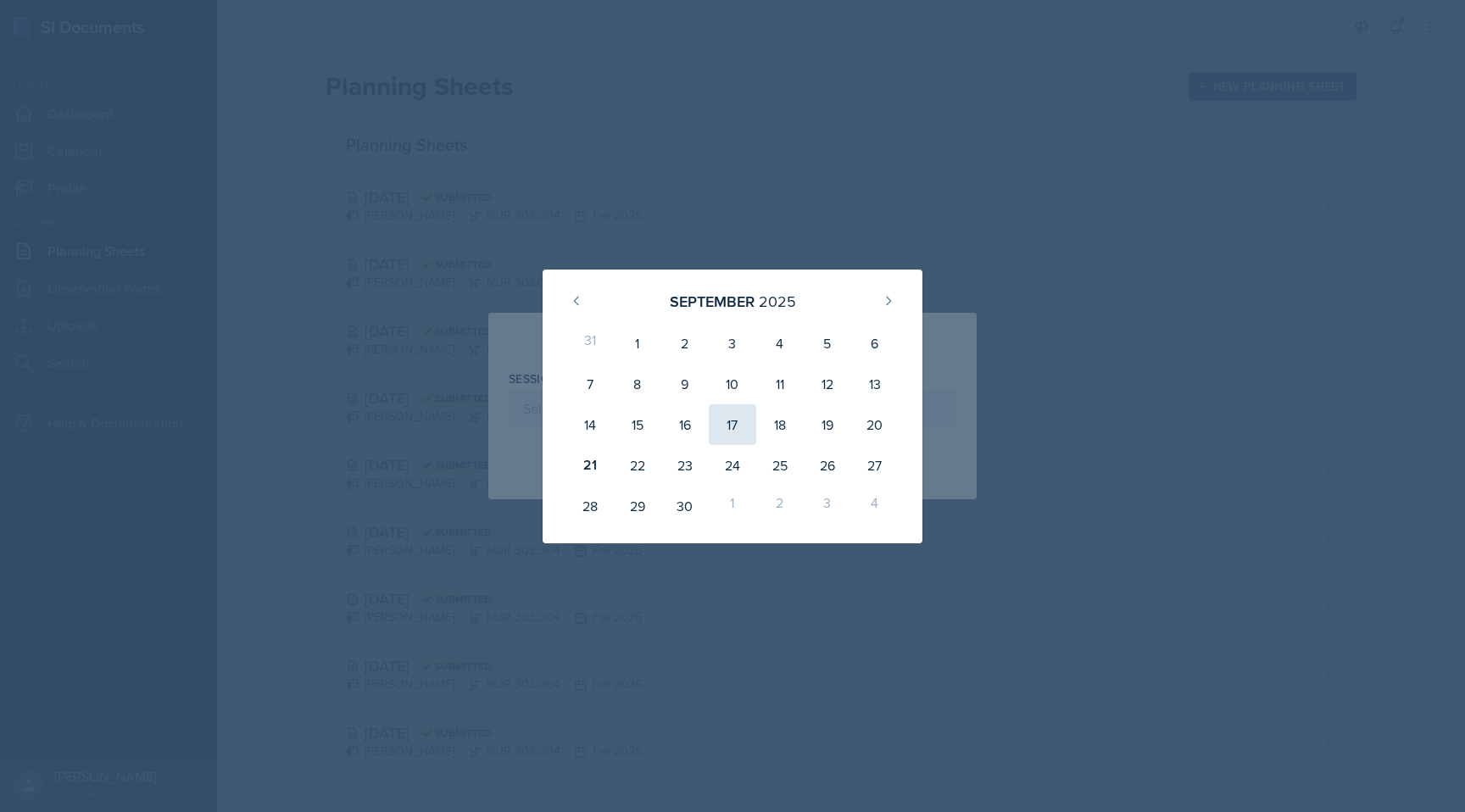
click at [735, 420] on div "17" at bounding box center [732, 424] width 47 height 41
type input "[DATE]"
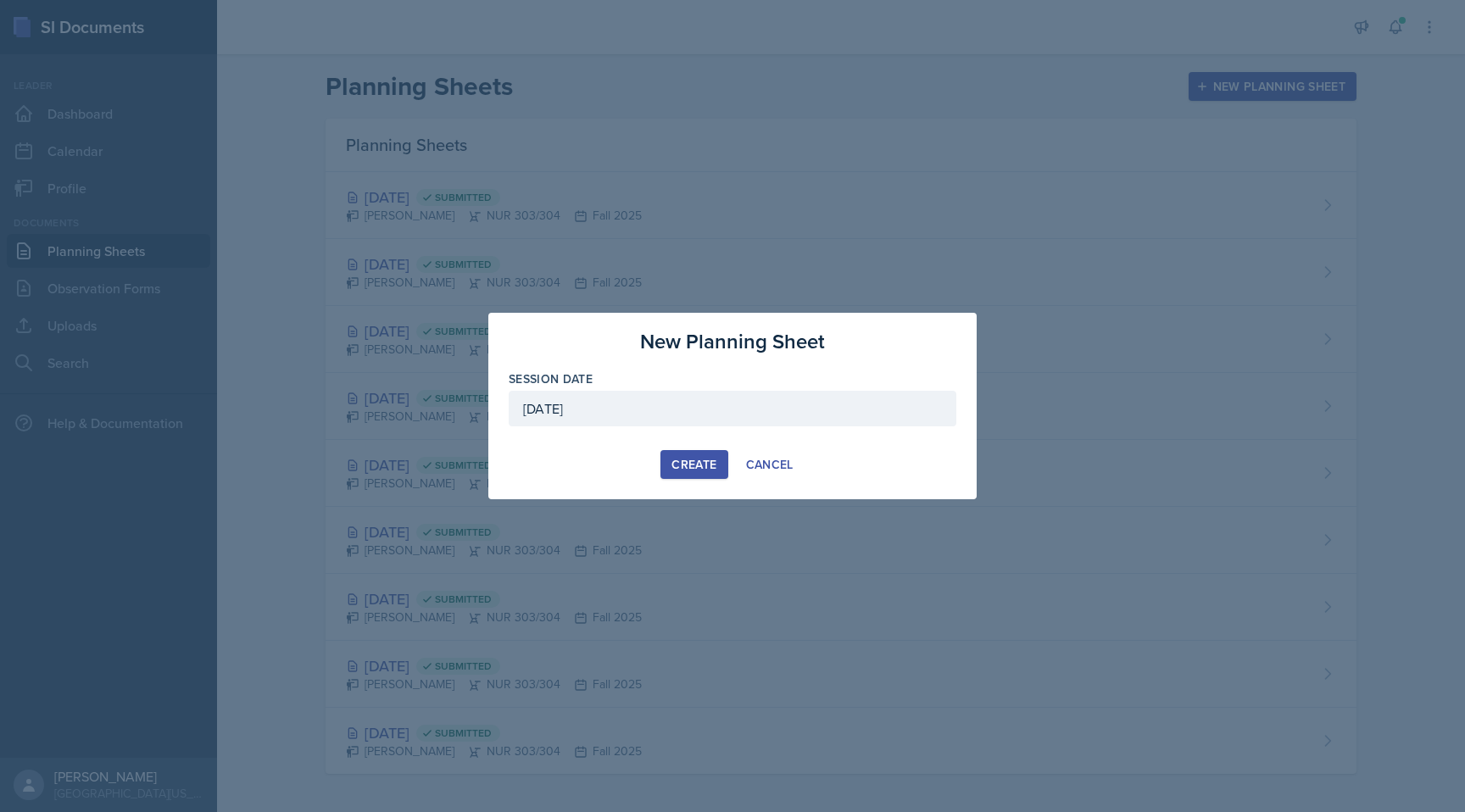
click at [709, 475] on button "Create" at bounding box center [693, 465] width 67 height 29
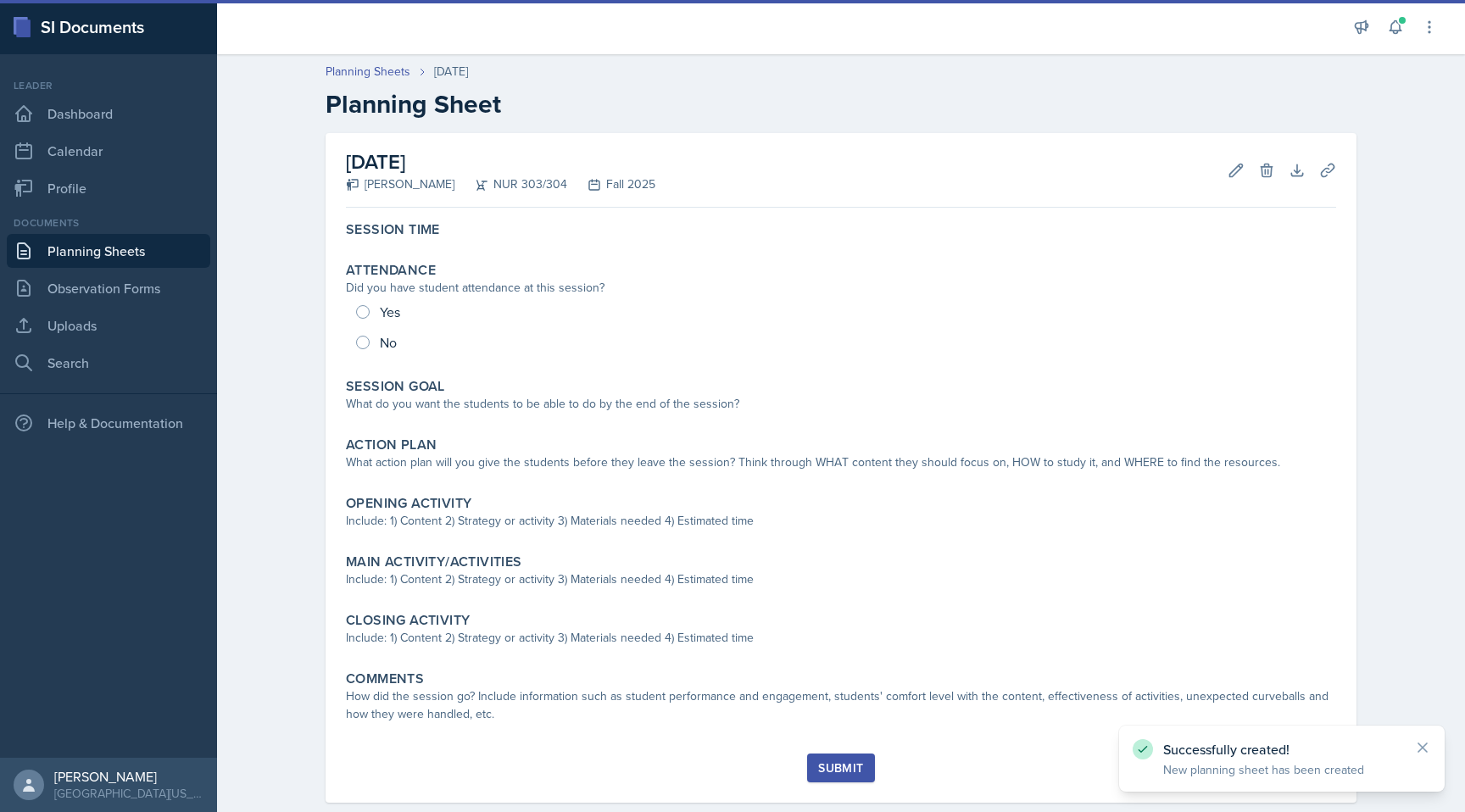
click at [641, 334] on div "Yes No" at bounding box center [841, 327] width 990 height 61
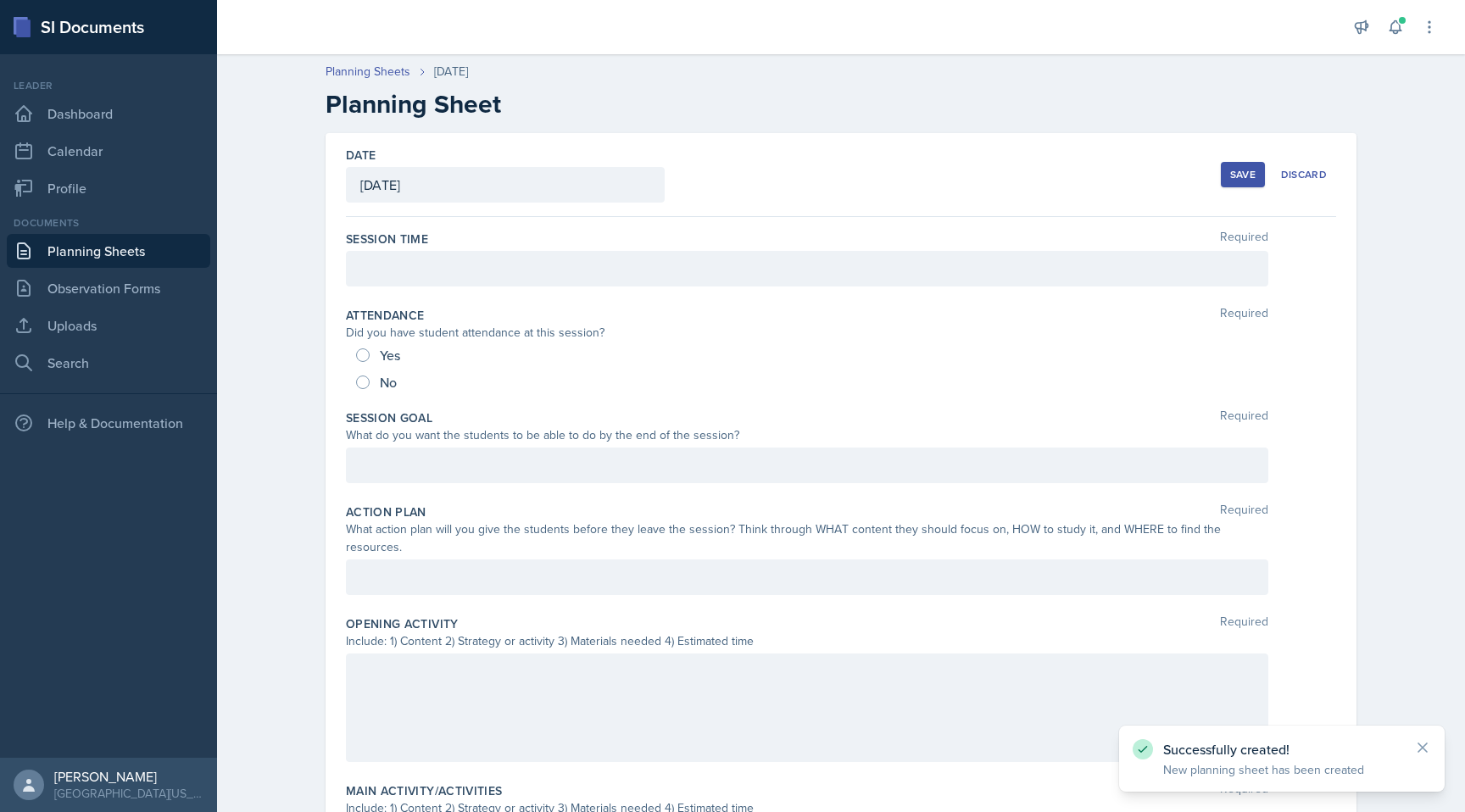
click at [381, 359] on span "Yes" at bounding box center [390, 355] width 21 height 17
click at [369, 359] on input "Yes" at bounding box center [363, 355] width 13 height 13
radio input "true"
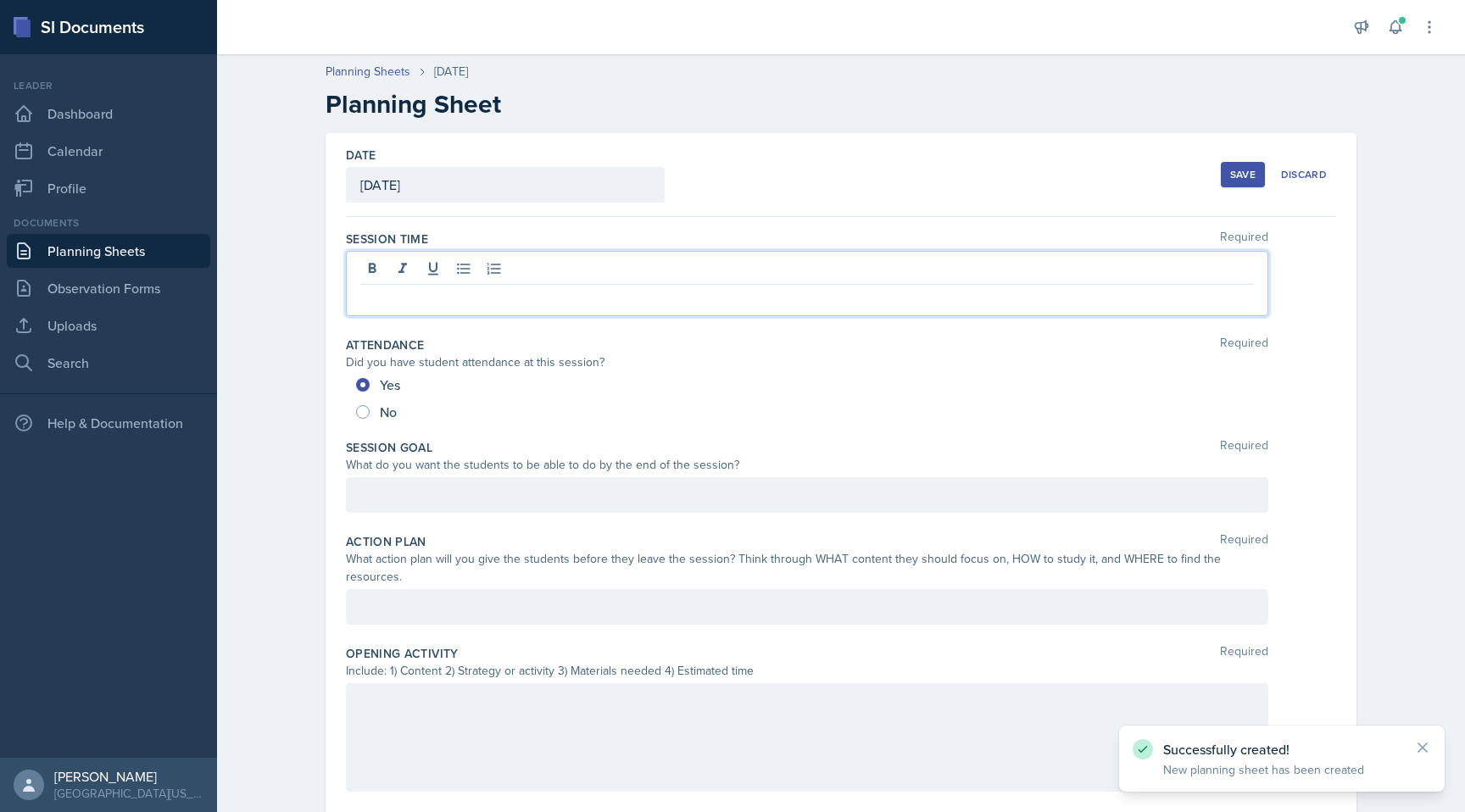
click at [432, 275] on div at bounding box center [807, 283] width 922 height 65
click at [462, 486] on div at bounding box center [807, 495] width 922 height 36
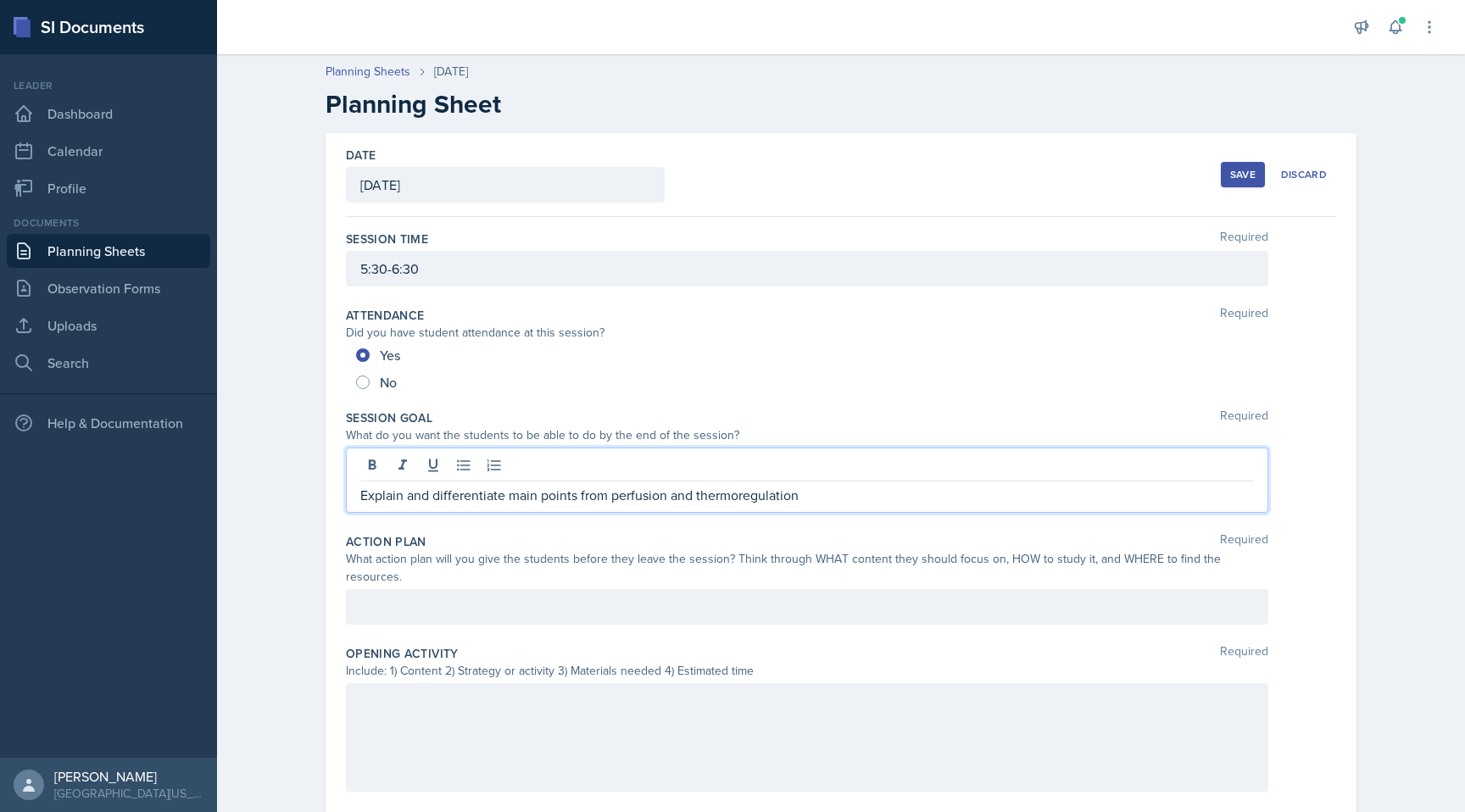
click at [467, 591] on div at bounding box center [807, 607] width 922 height 36
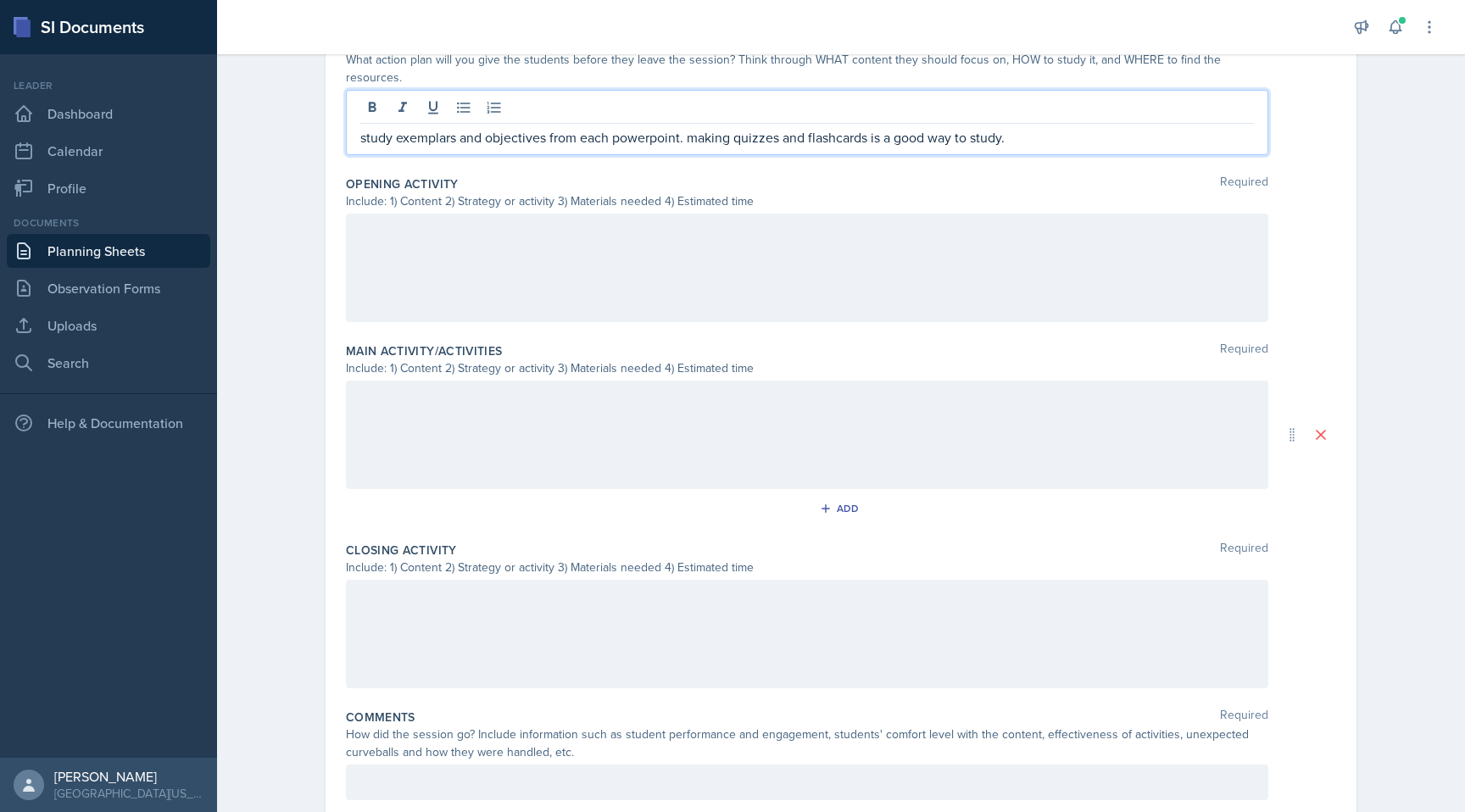
scroll to position [508, 0]
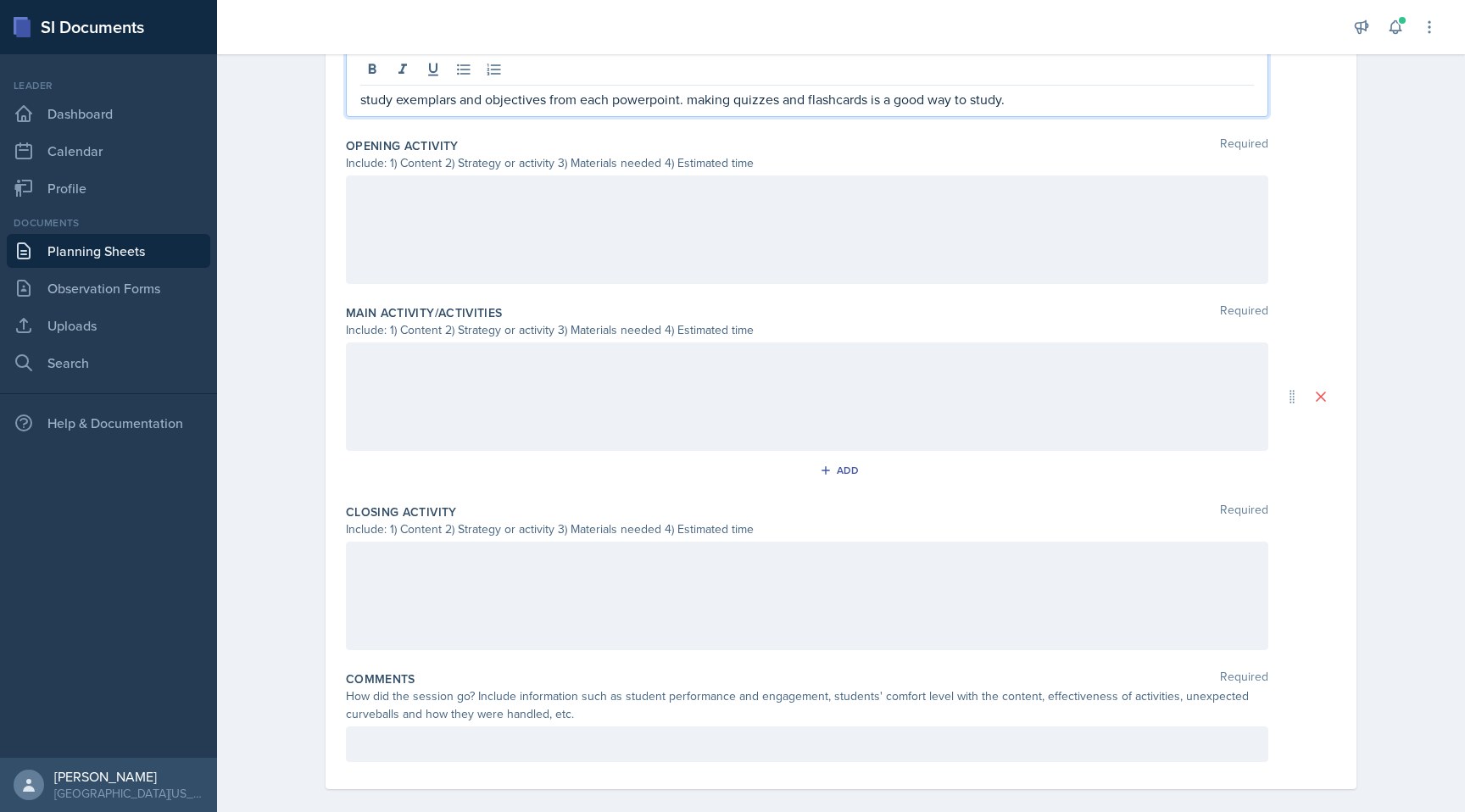
click at [527, 219] on div at bounding box center [807, 229] width 922 height 109
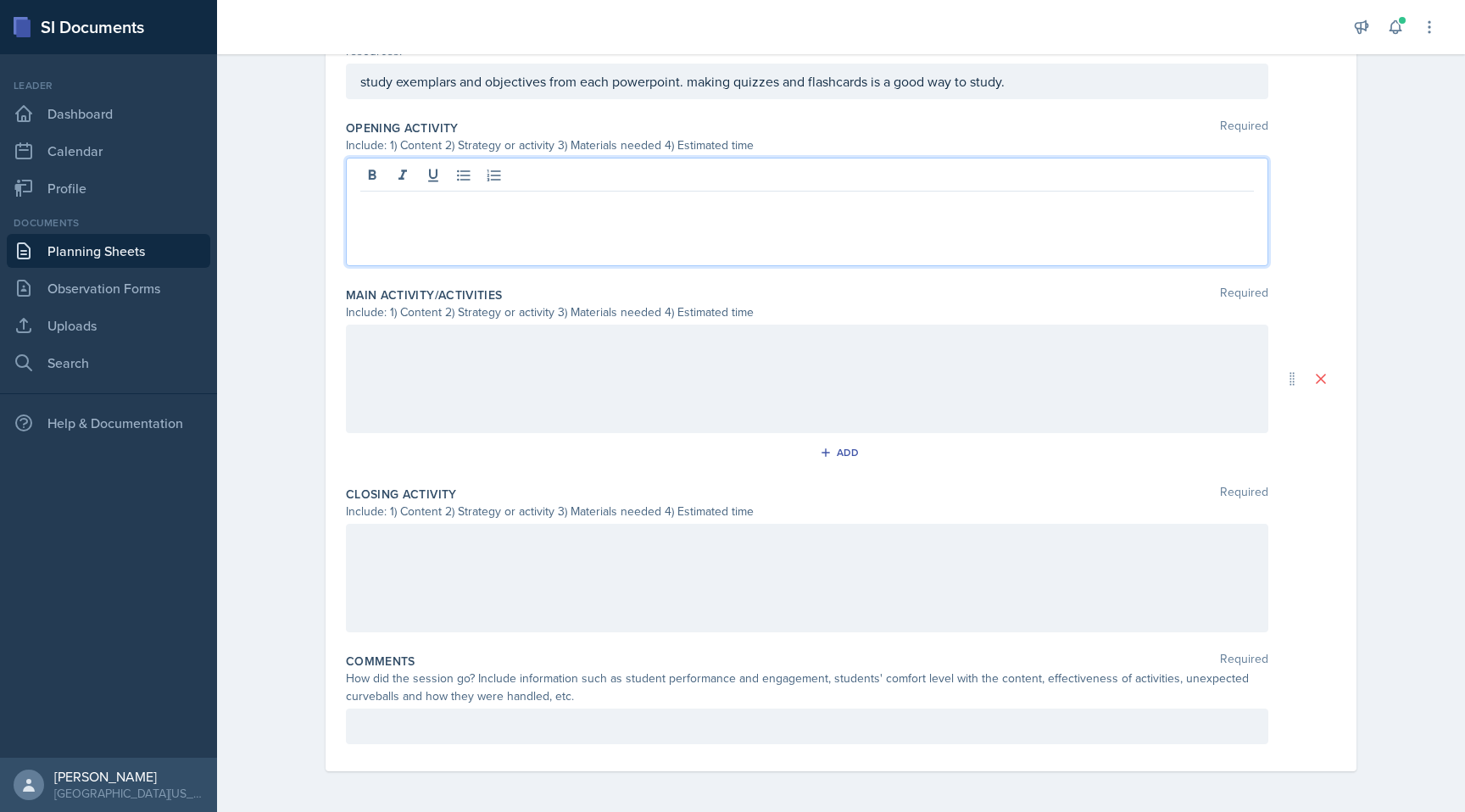
scroll to position [478, 0]
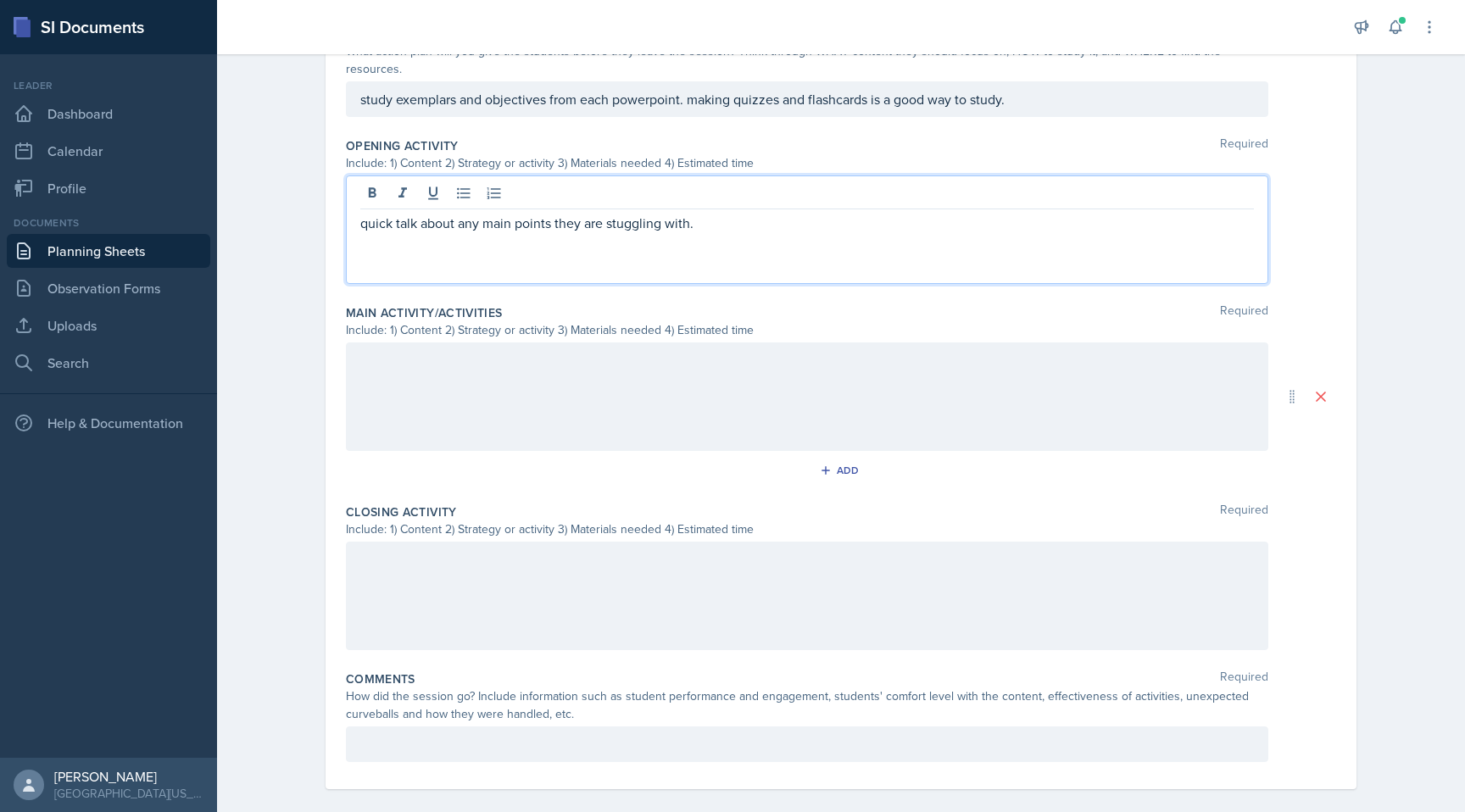
click at [623, 212] on p "quick talk about any main points they are stuggling with." at bounding box center [807, 223] width 894 height 21
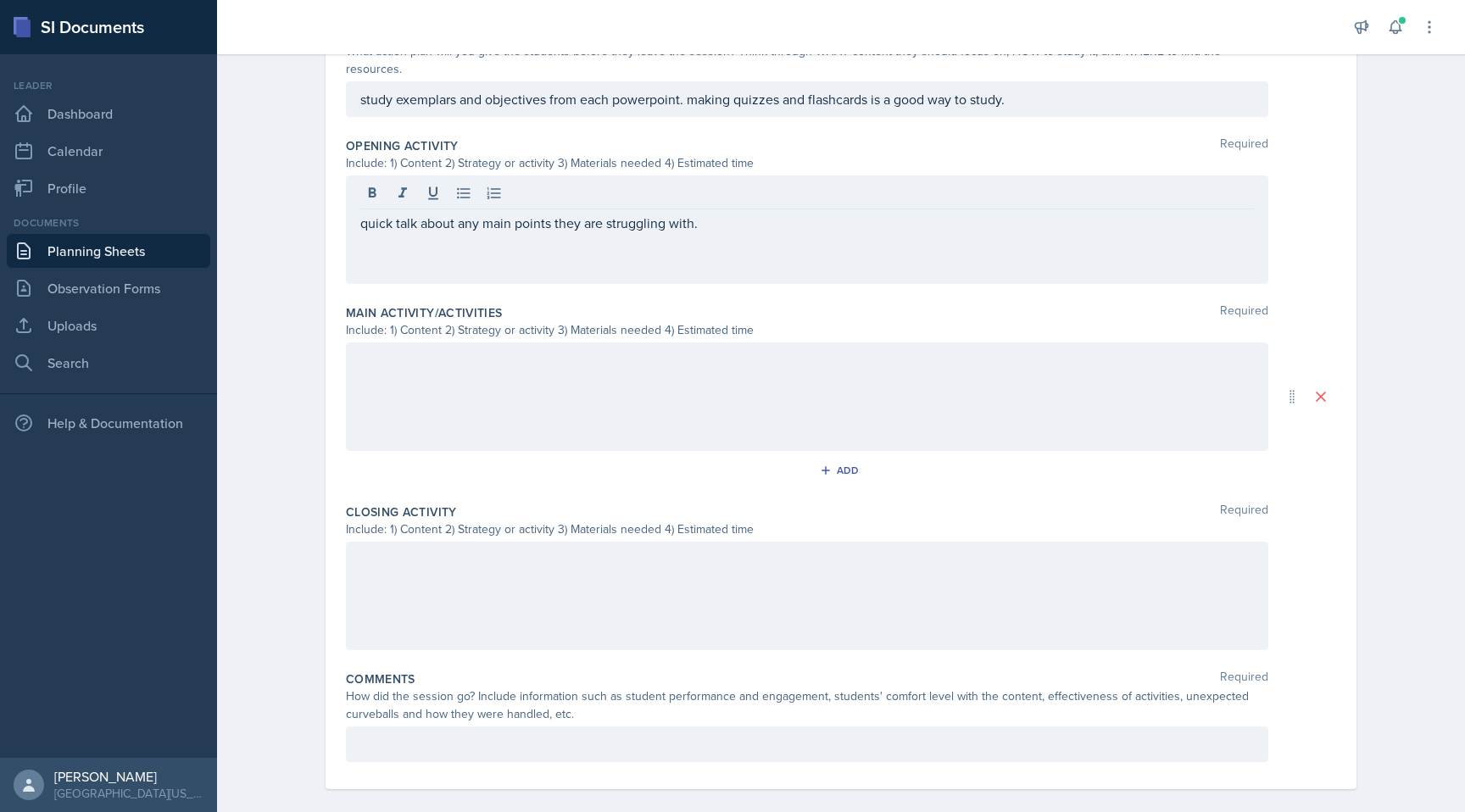
click at [550, 374] on div at bounding box center [807, 397] width 922 height 109
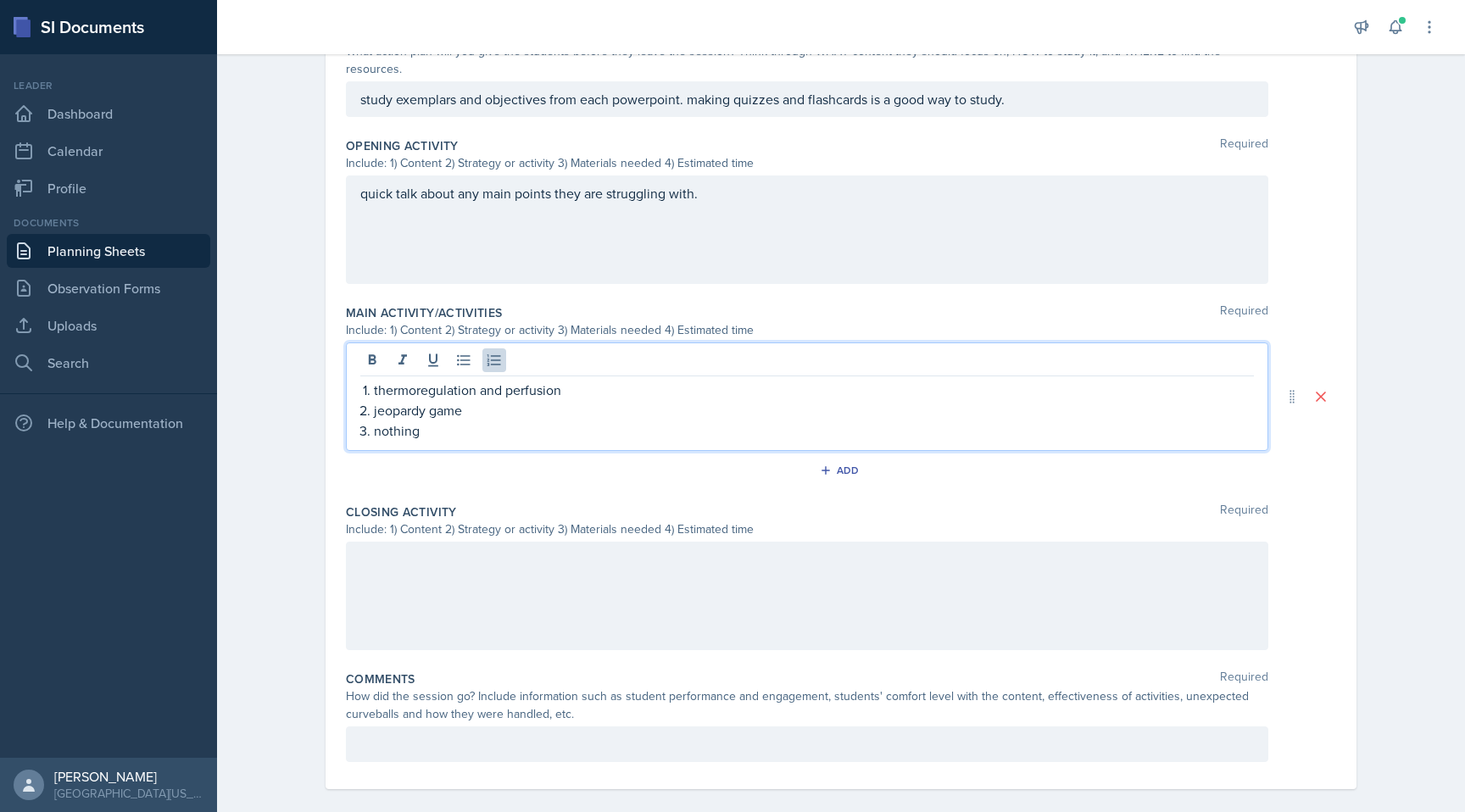
scroll to position [496, 0]
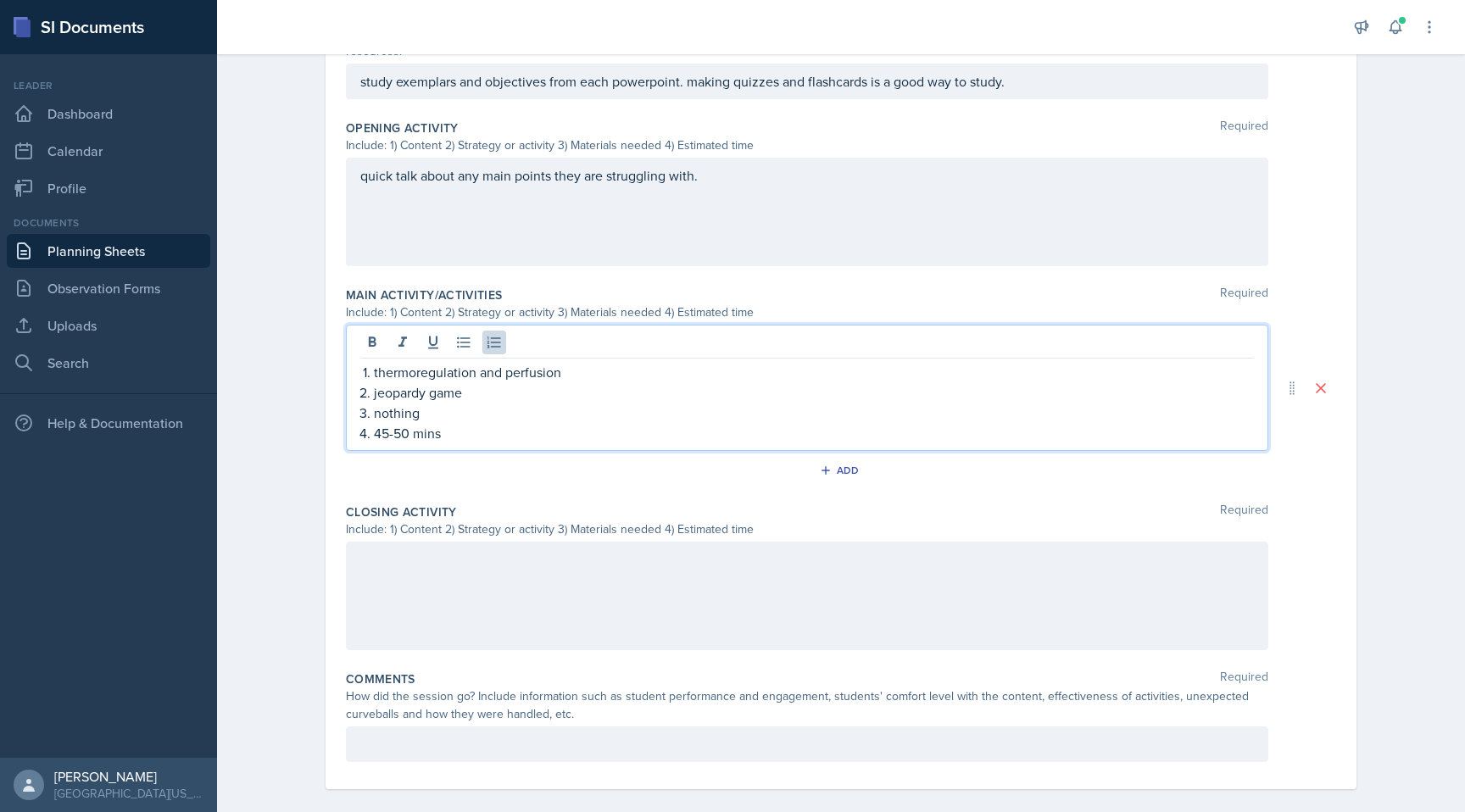
click at [567, 557] on div at bounding box center [807, 595] width 922 height 109
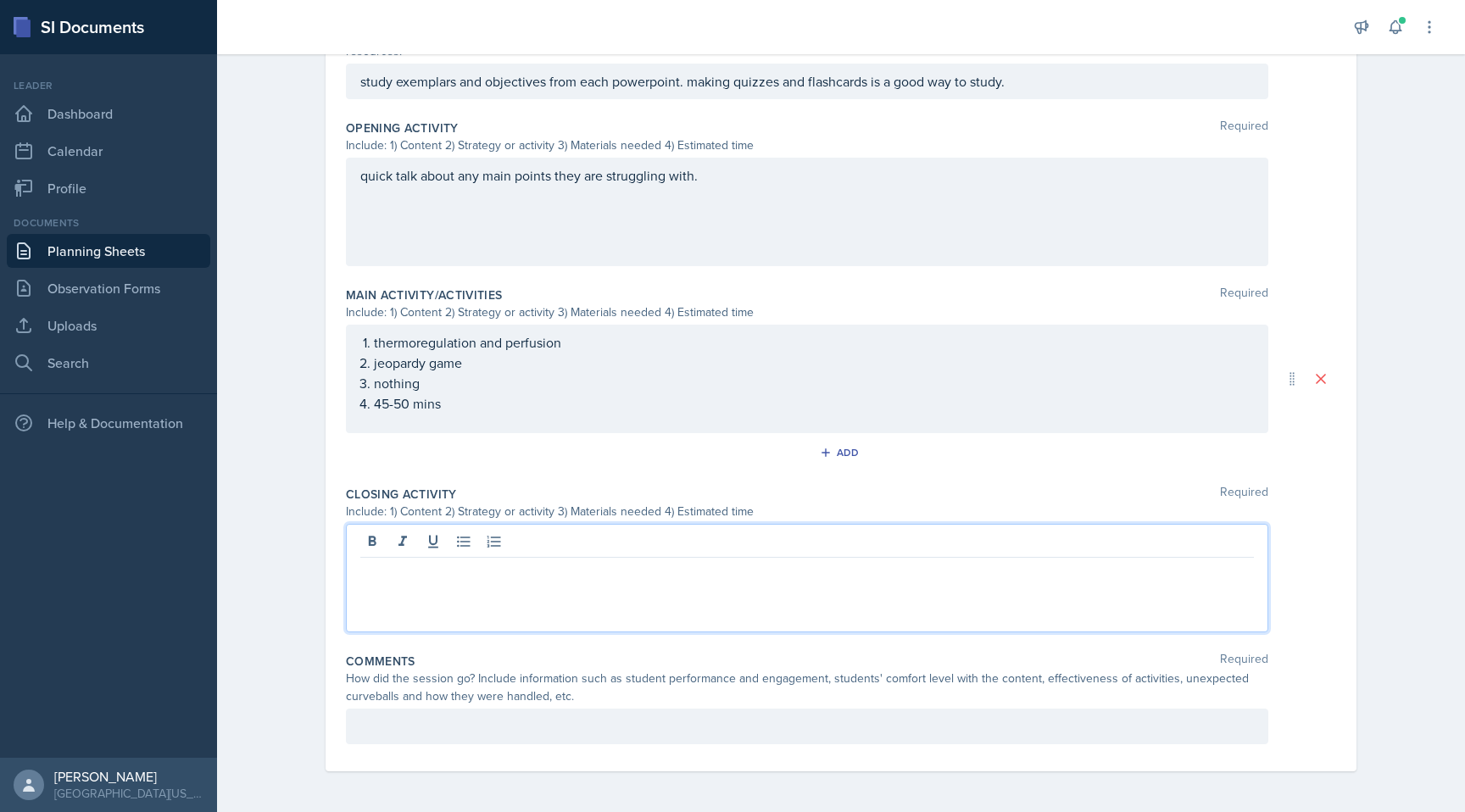
scroll to position [478, 0]
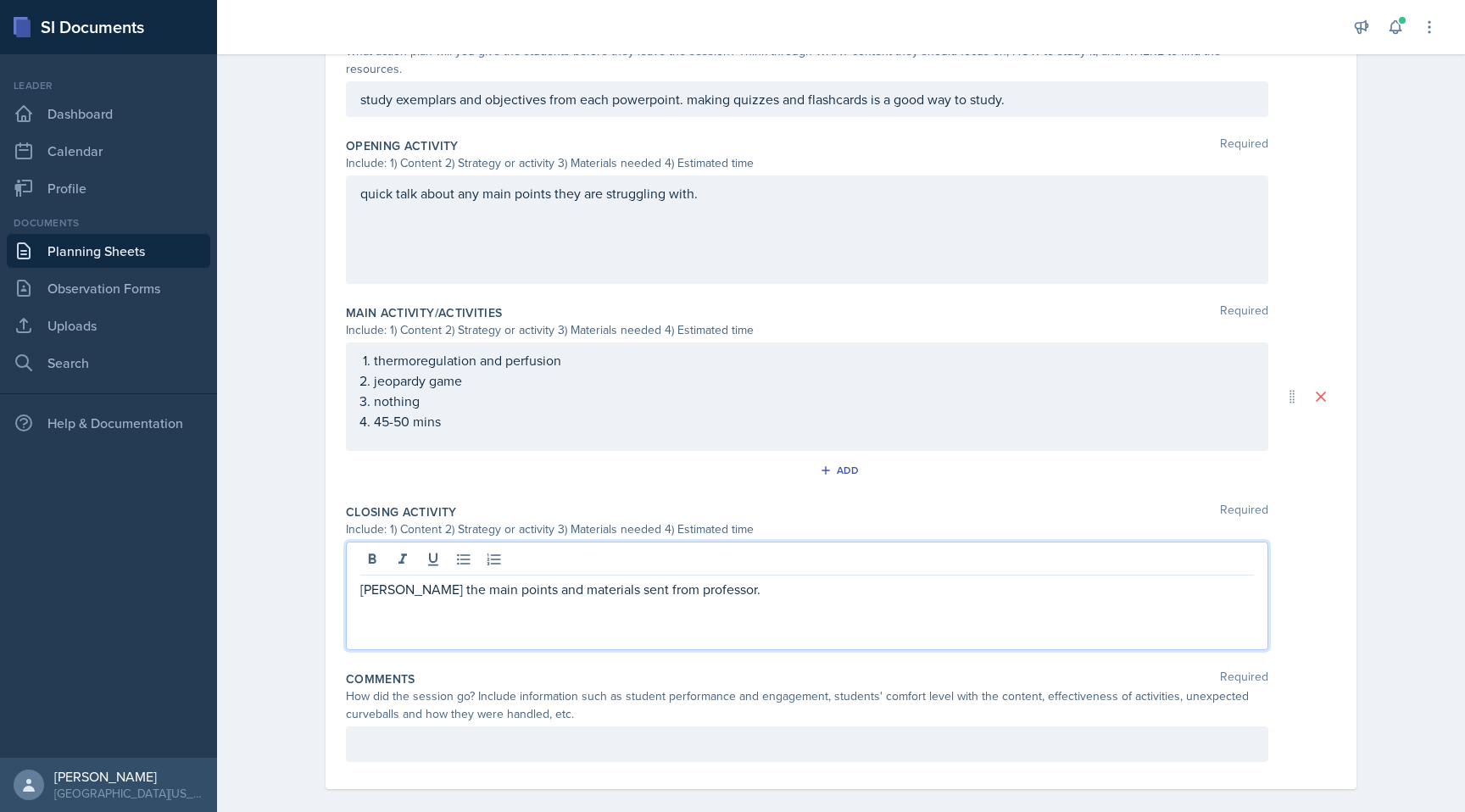
click at [702, 731] on p at bounding box center [807, 744] width 894 height 21
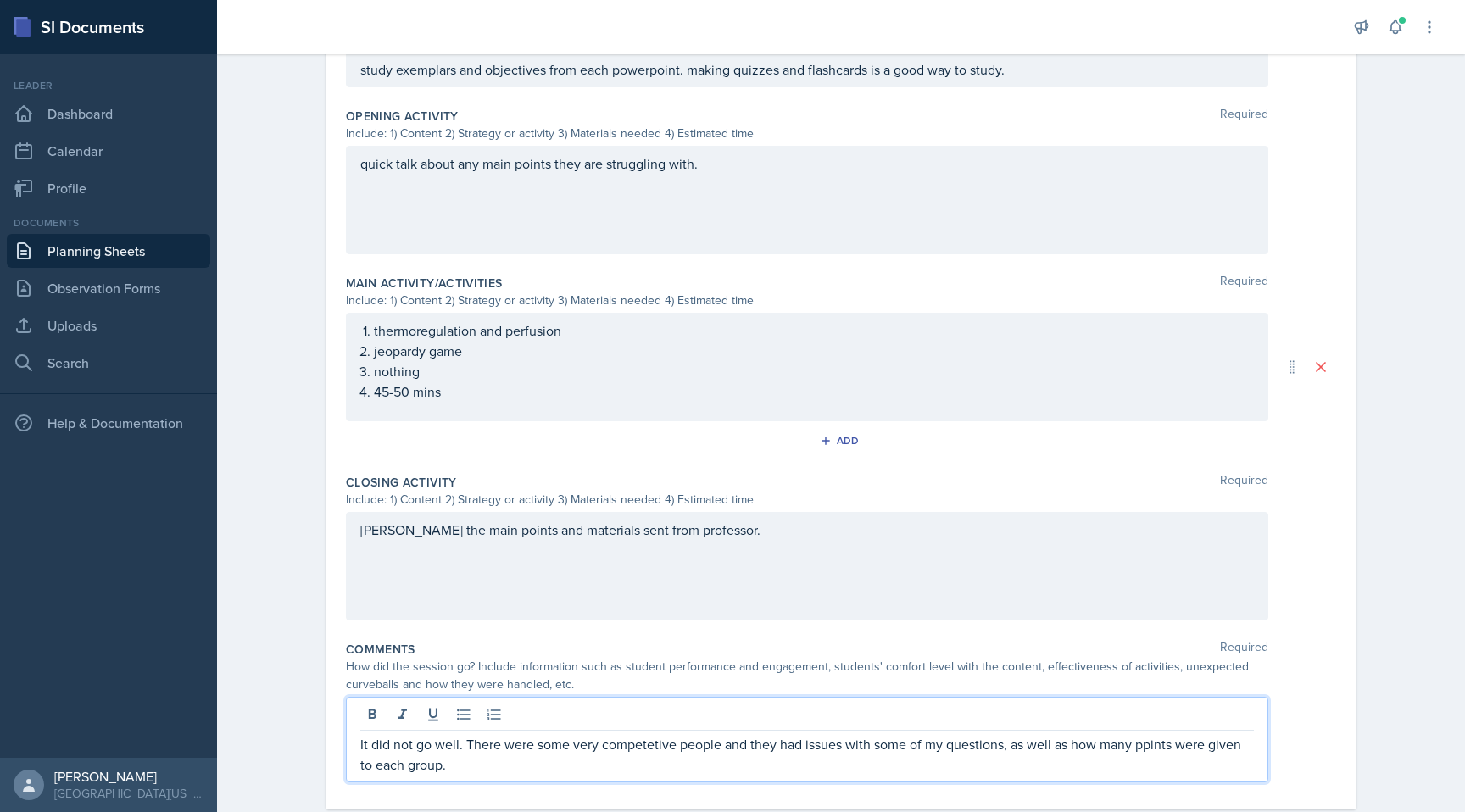
click at [484, 345] on ol "thermoregulation and perfusion jeopardy game nothing 45-50 mins" at bounding box center [813, 361] width 879 height 81
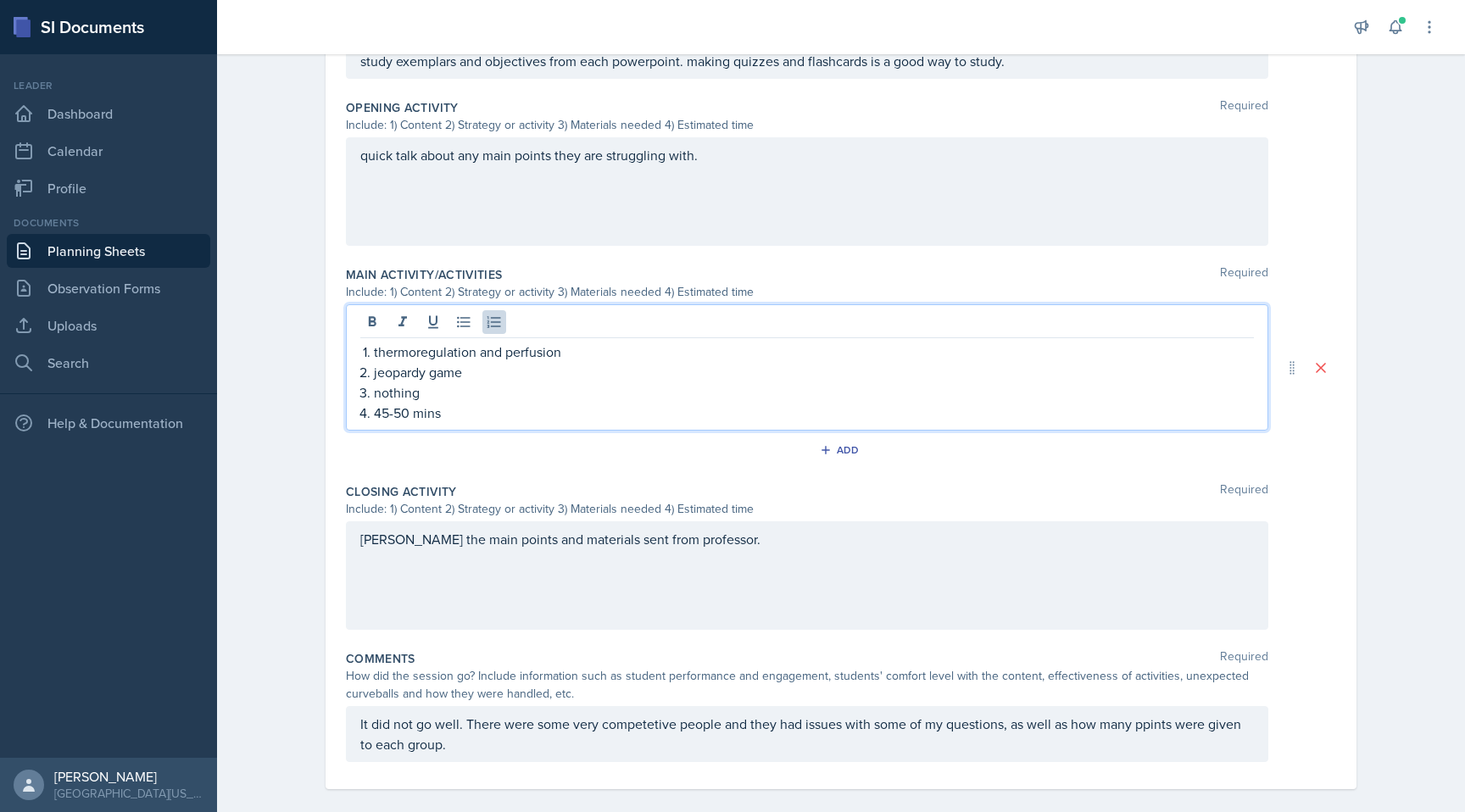
click at [484, 362] on p "jeopardy game" at bounding box center [813, 372] width 879 height 21
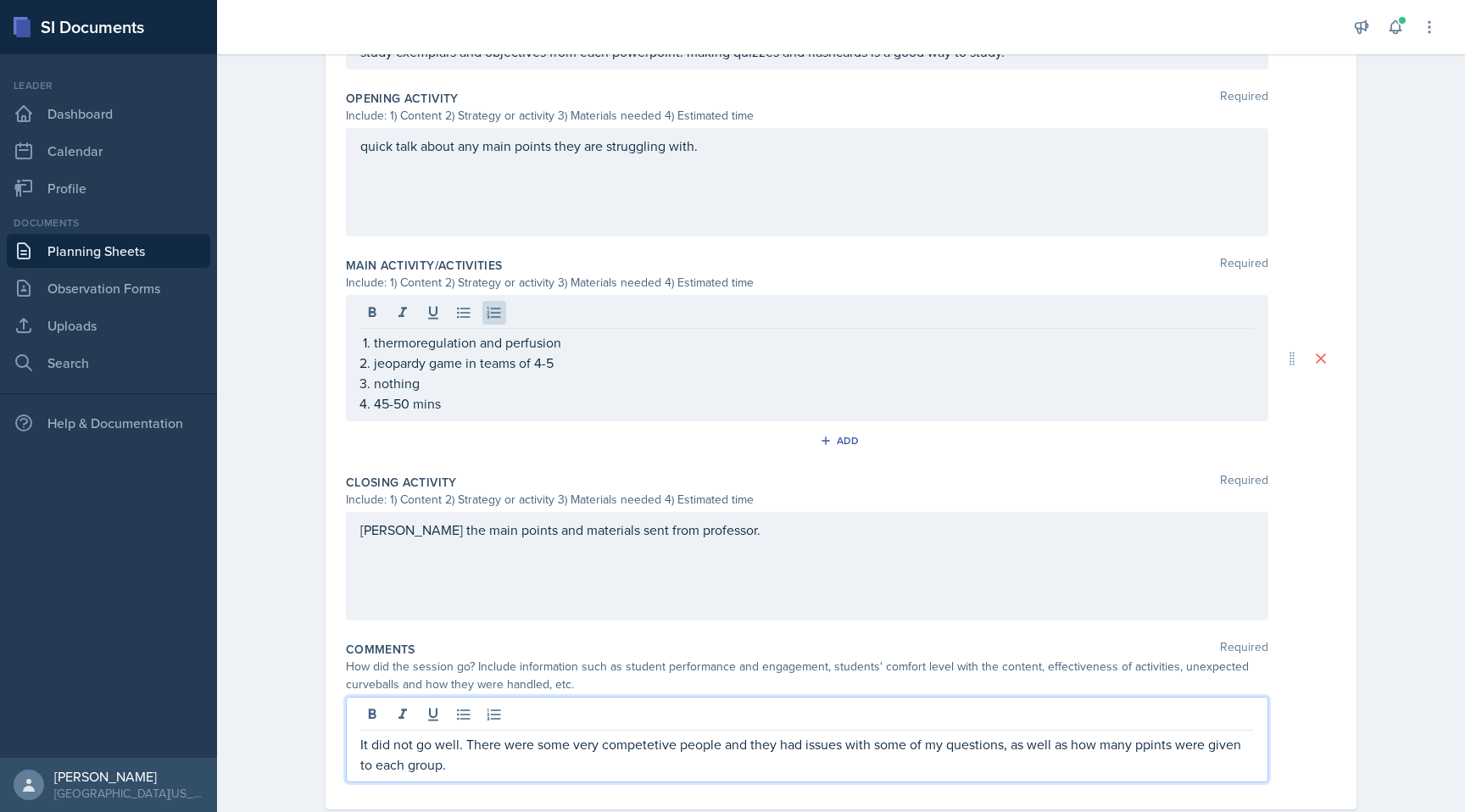
click at [623, 707] on div "It did not go well. There were some very competetive people and they had issues…" at bounding box center [807, 739] width 922 height 86
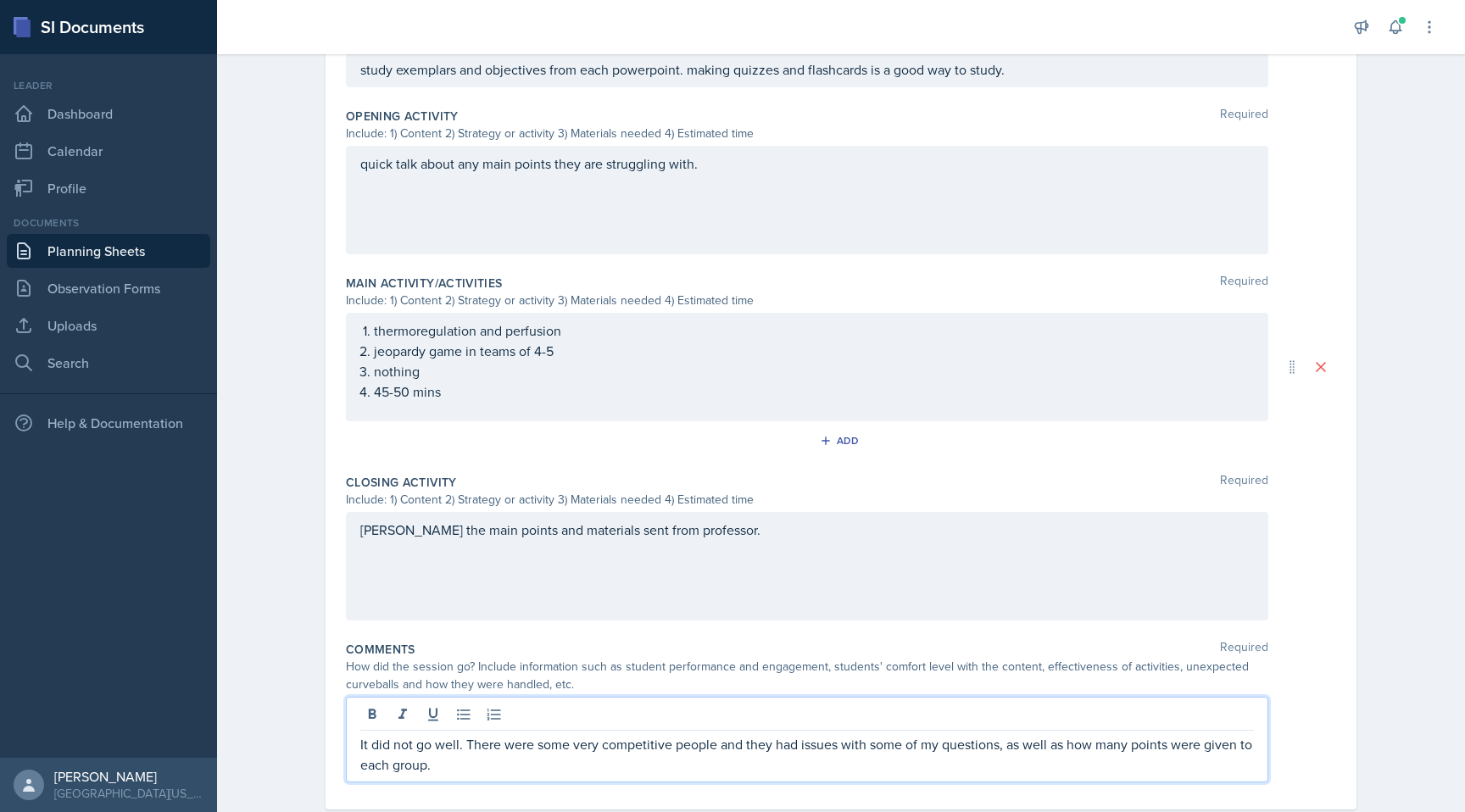
click at [462, 731] on p "It did not go well. There were some very competitive people and they had issues…" at bounding box center [807, 753] width 894 height 41
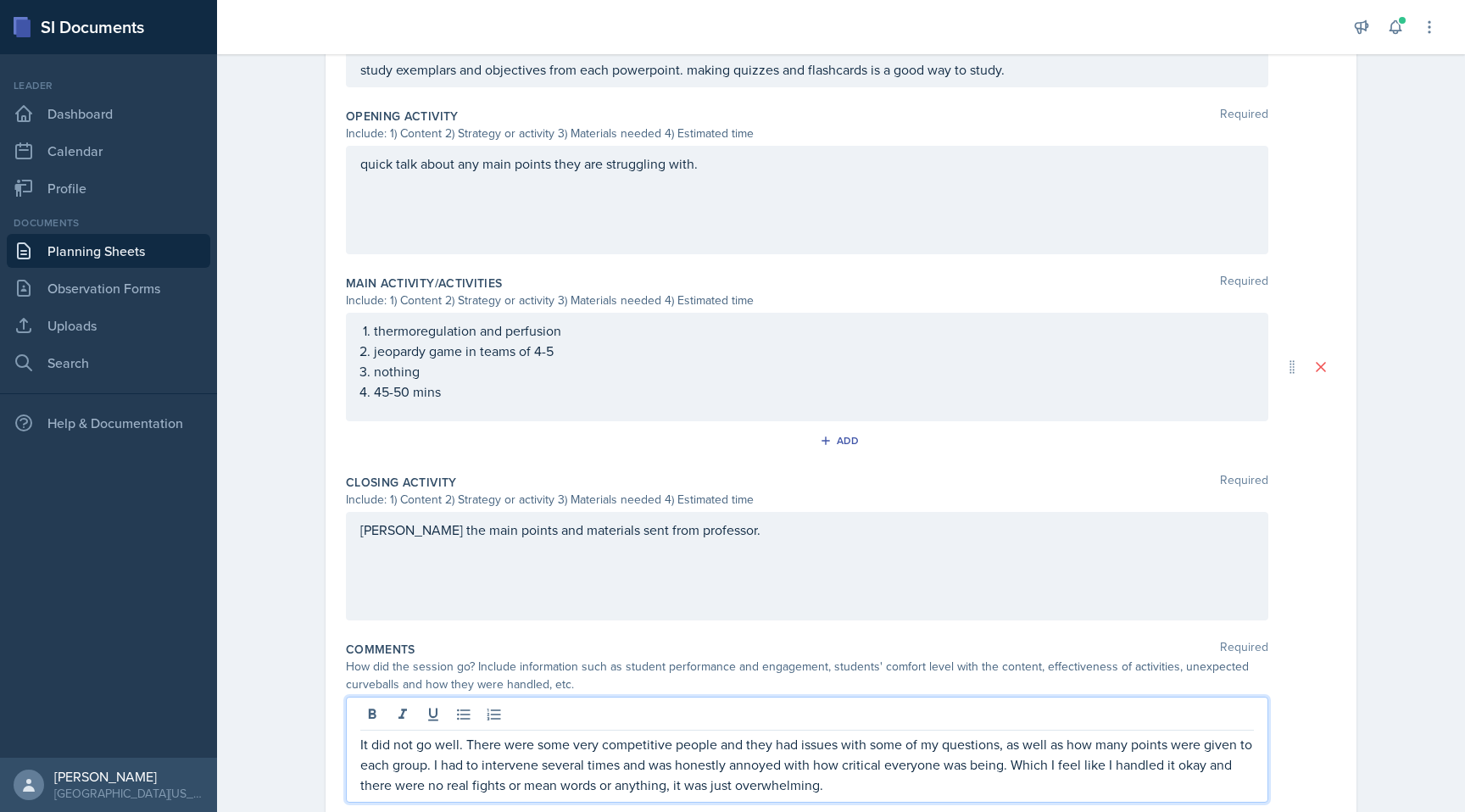
click at [892, 731] on p "It did not go well. There were some very competitive people and they had issues…" at bounding box center [807, 764] width 894 height 61
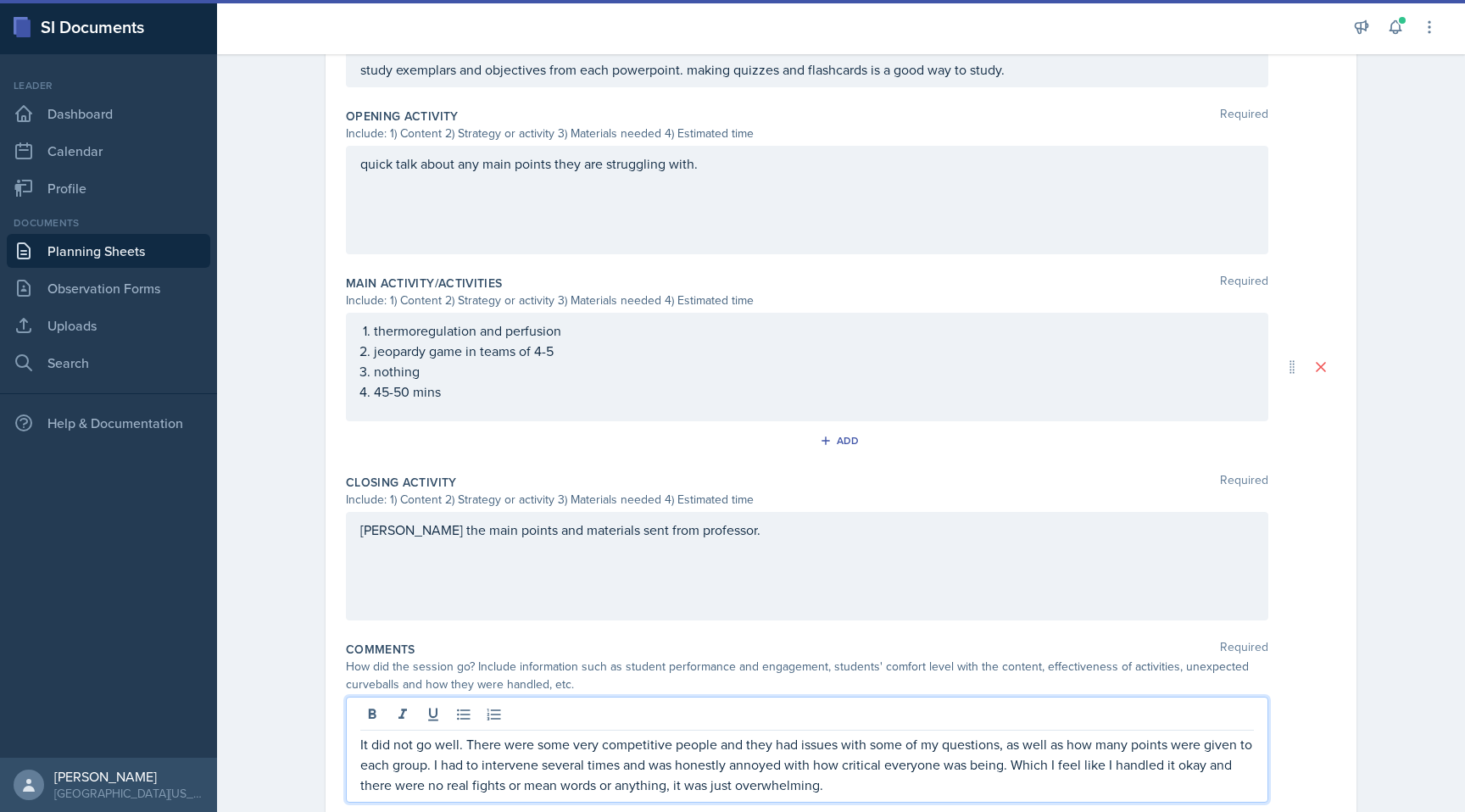
click at [667, 731] on p "It did not go well. There were some very competitive people and they had issues…" at bounding box center [807, 764] width 894 height 61
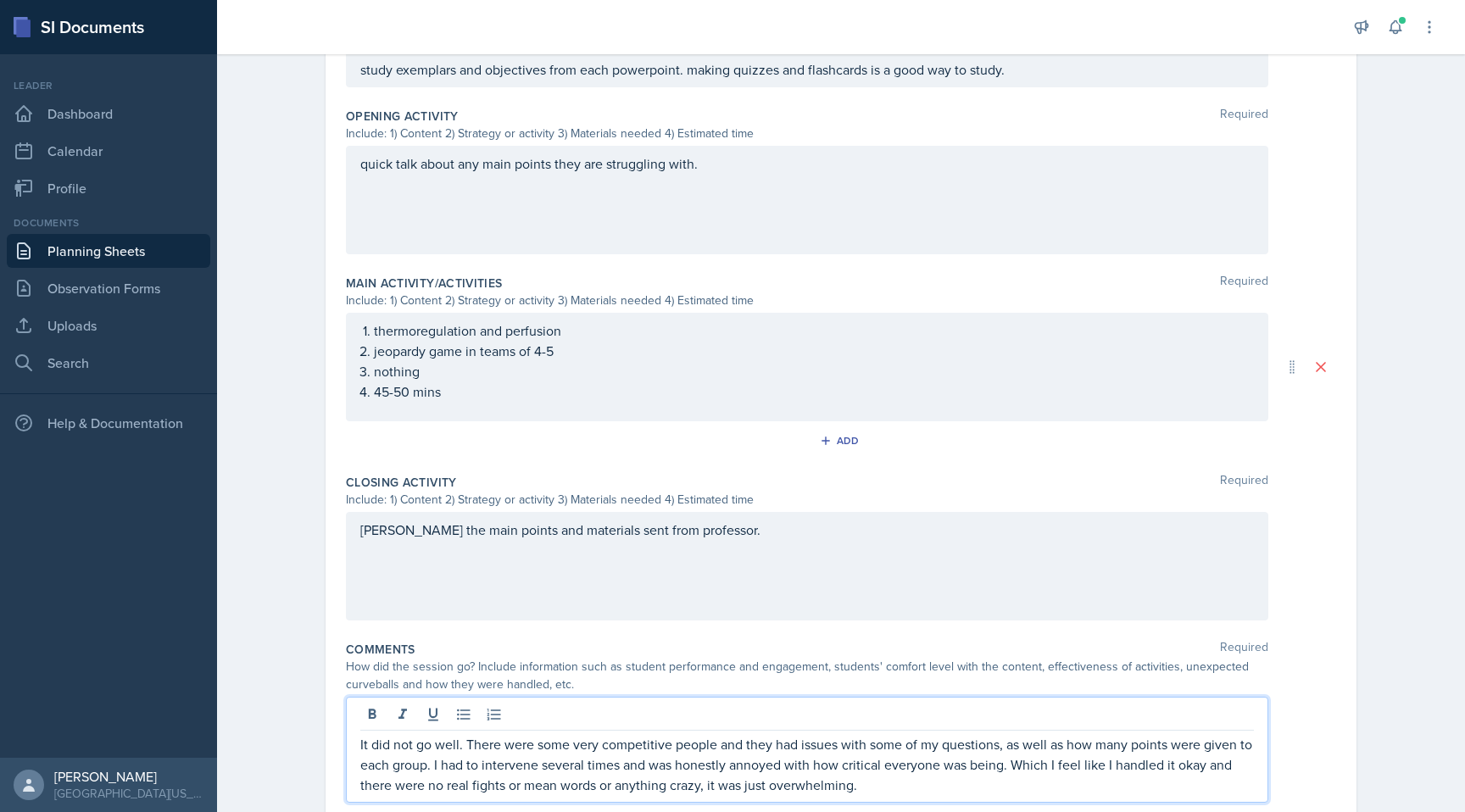
click at [875, 731] on p "It did not go well. There were some very competitive people and they had issues…" at bounding box center [807, 764] width 894 height 61
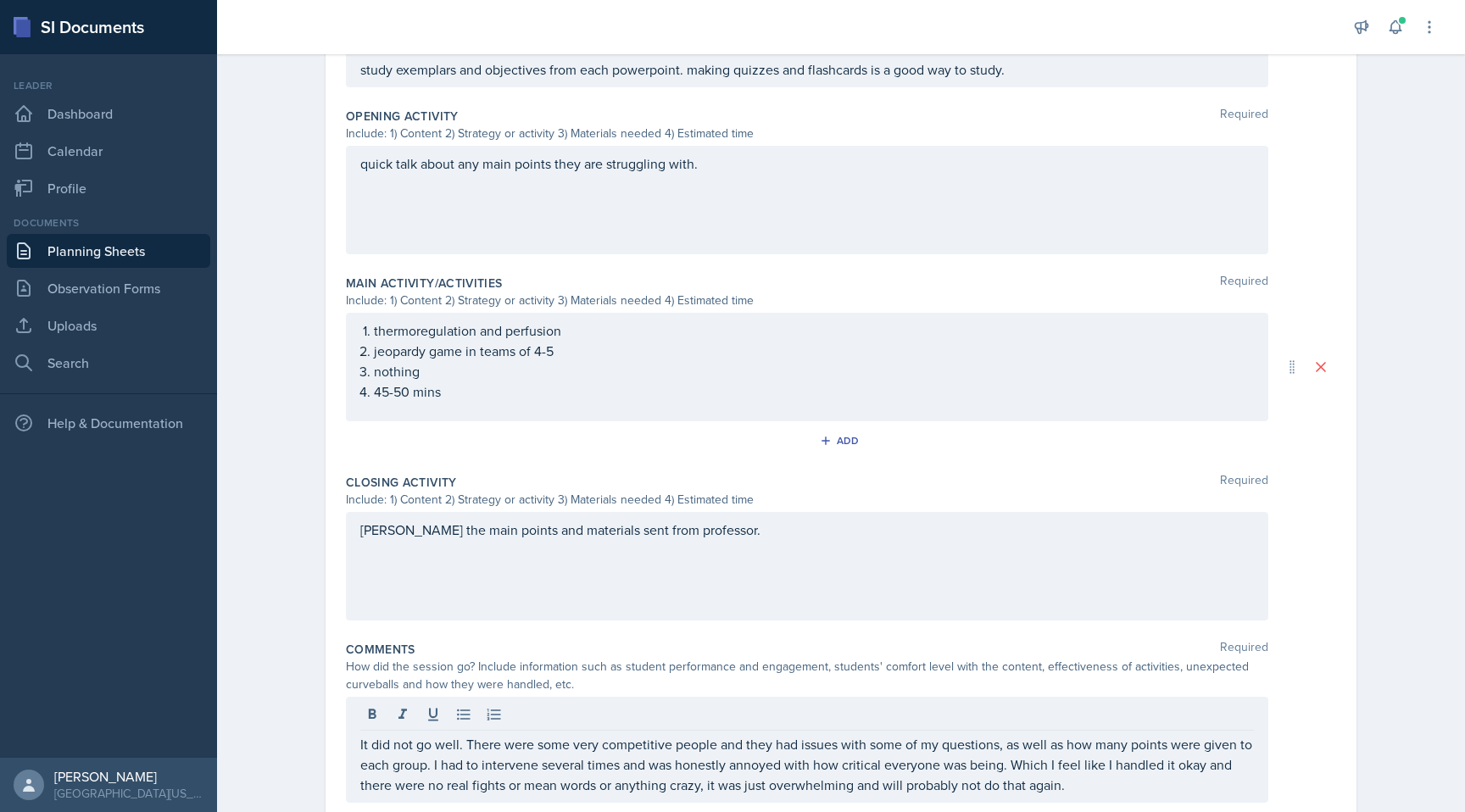
click at [1021, 640] on div "Date [DATE] [DATE] 31 1 2 3 4 5 6 7 8 9 10 11 12 13 14 15 16 17 18 19 20 21 22 …" at bounding box center [841, 227] width 1031 height 1204
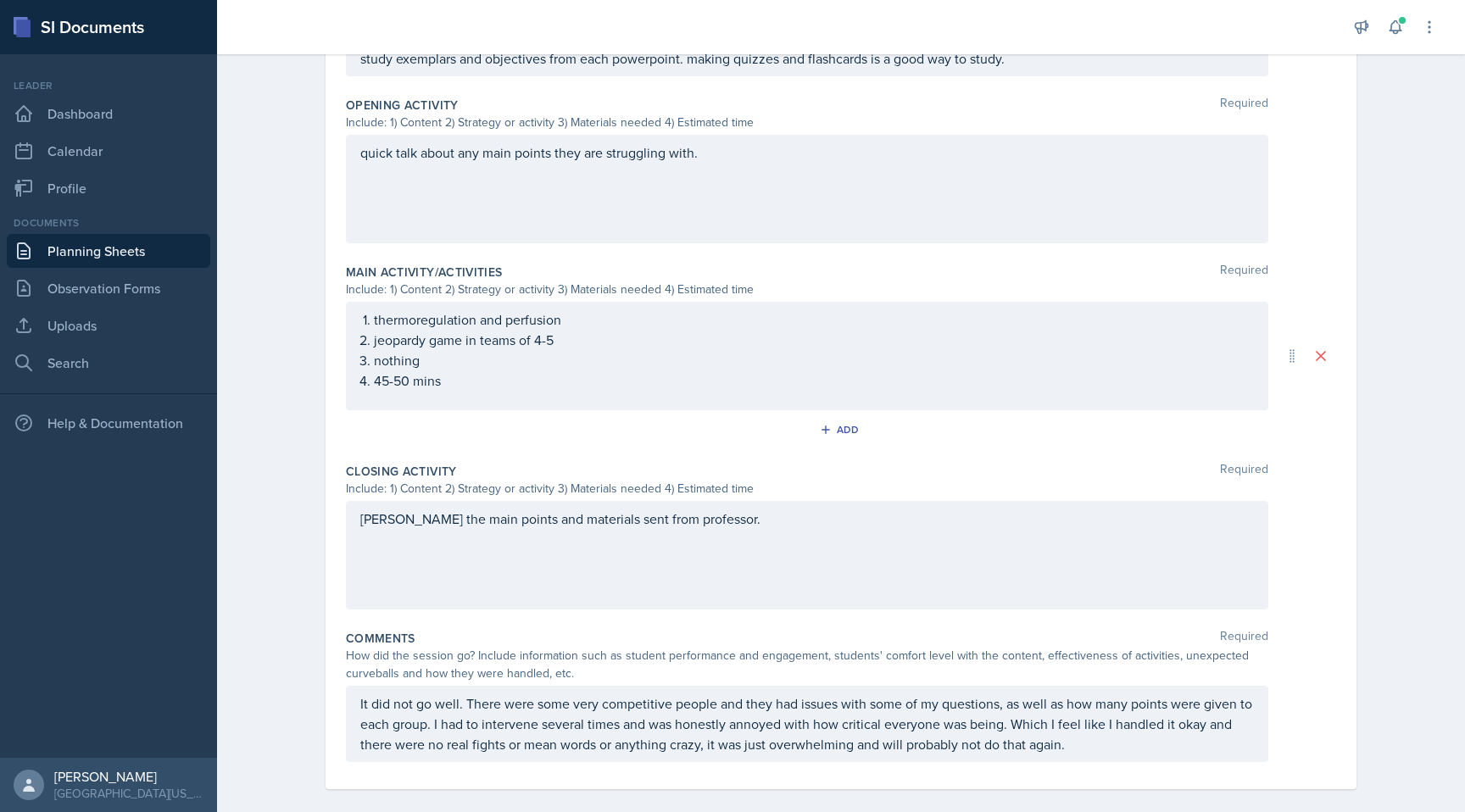
scroll to position [0, 0]
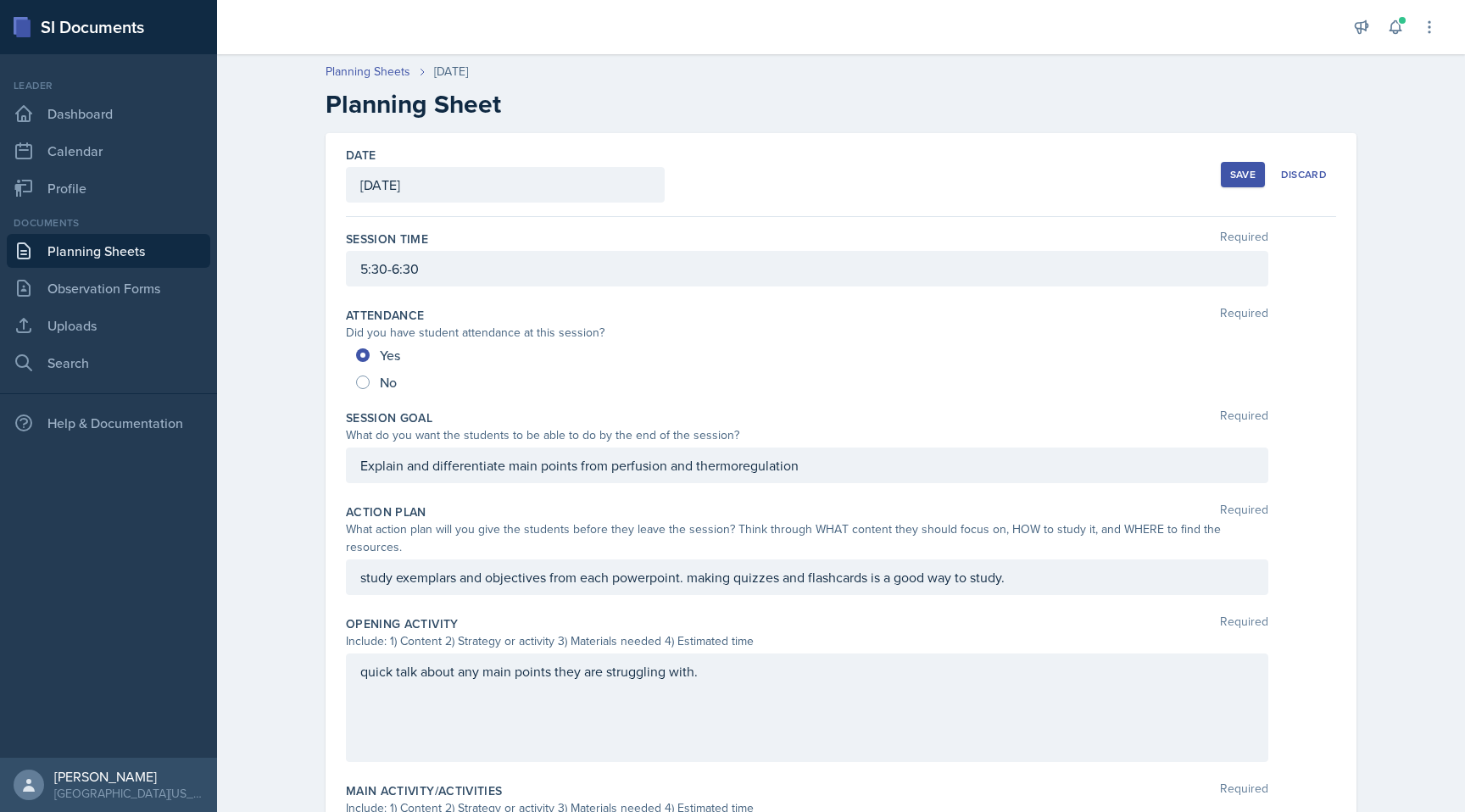
click at [1021, 174] on div "Save" at bounding box center [1242, 175] width 26 height 13
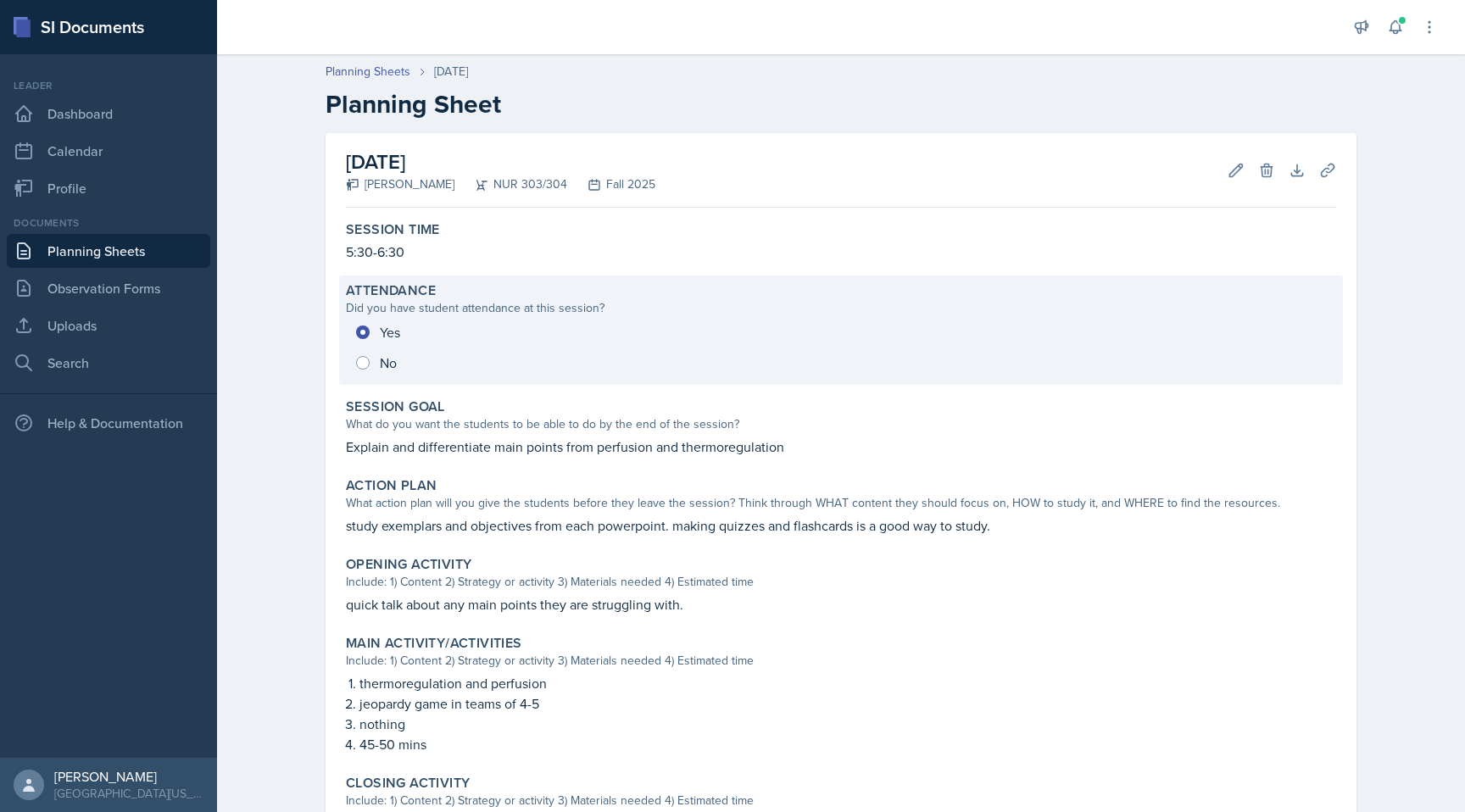
scroll to position [276, 0]
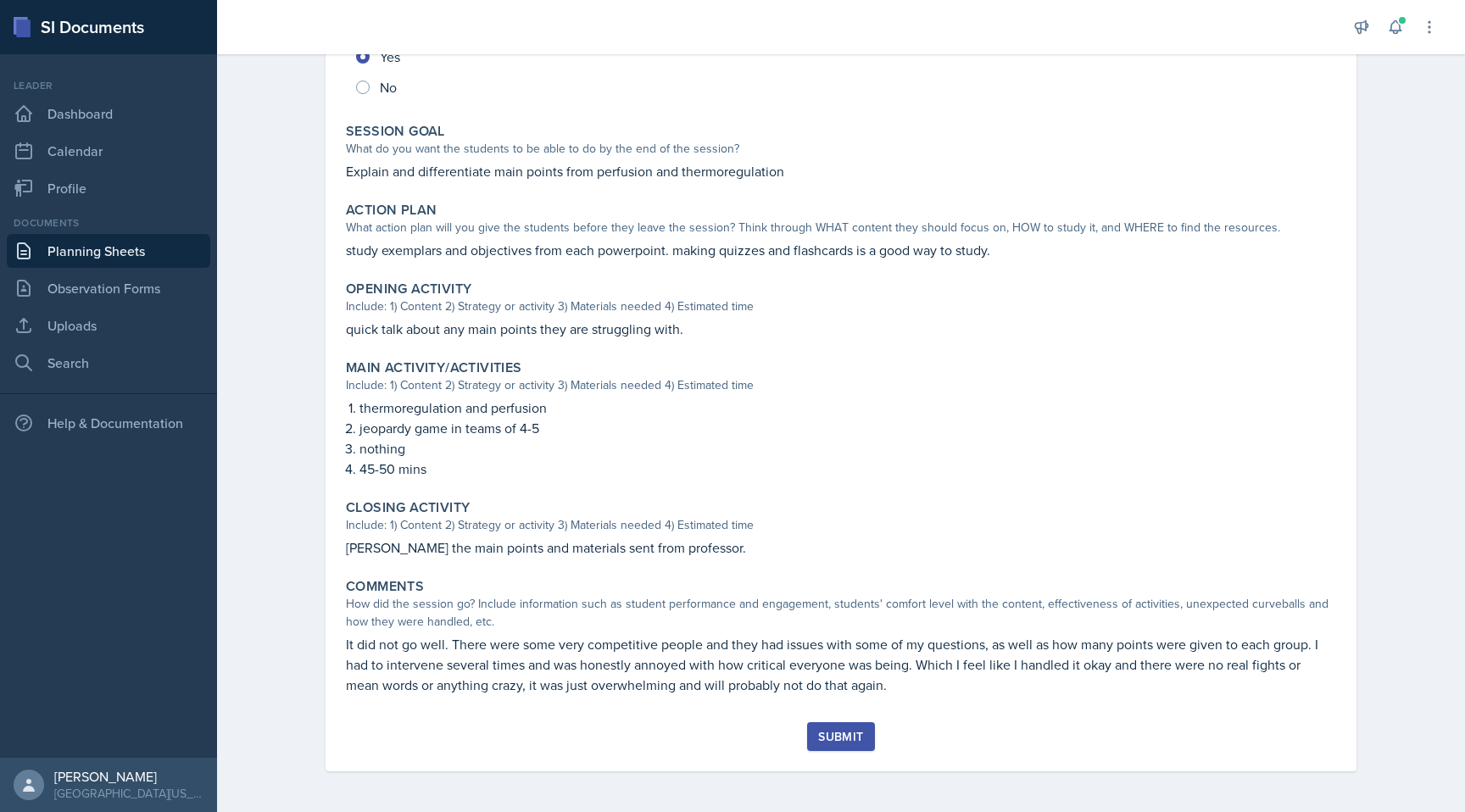
click at [837, 731] on div "Submit" at bounding box center [841, 736] width 45 height 13
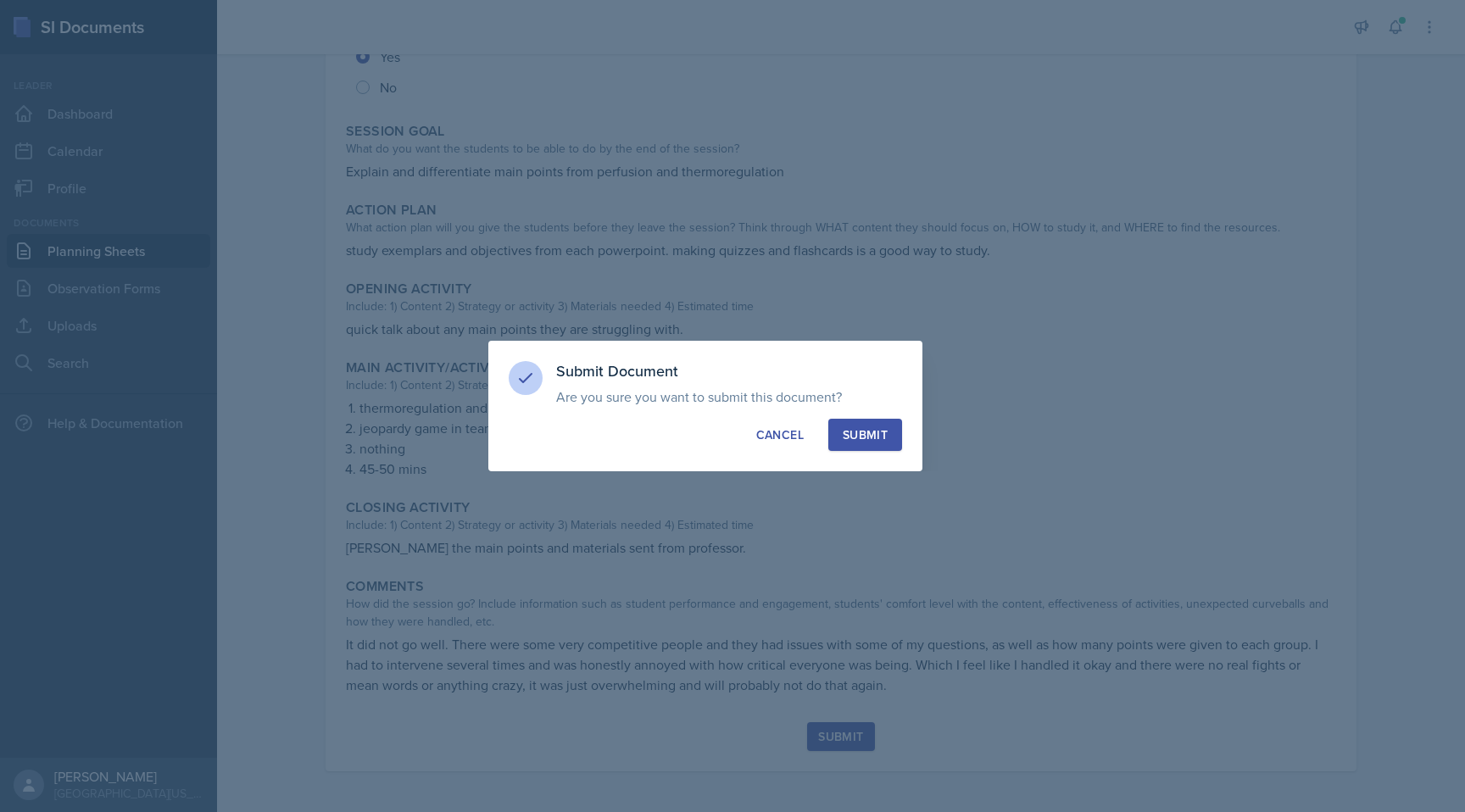
click at [863, 429] on div "Submit" at bounding box center [865, 434] width 45 height 17
radio input "true"
